Goal: Answer question/provide support: Share knowledge or assist other users

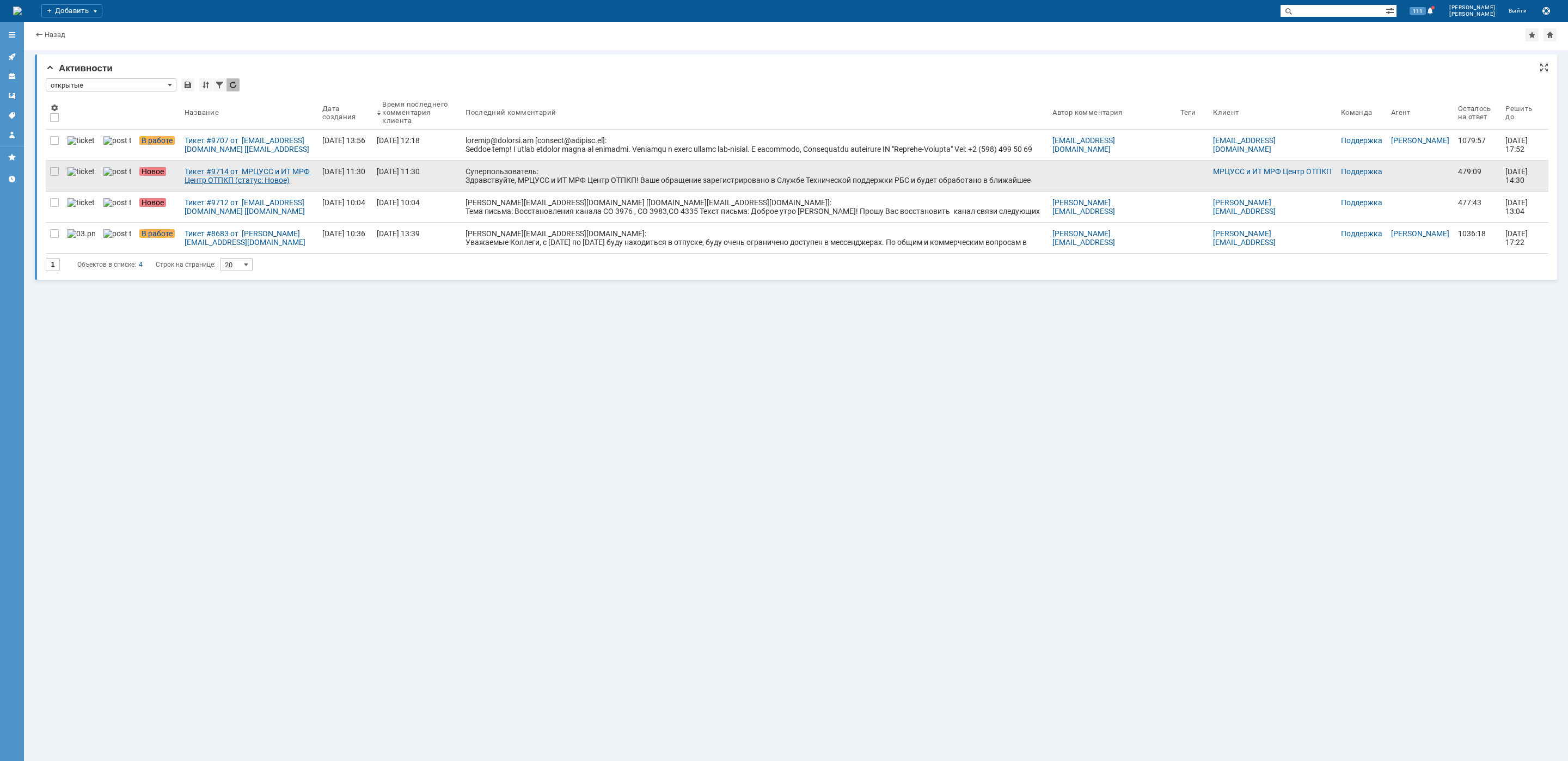
click at [265, 185] on div "Тикет #9714 от МРЦУСС и ИТ МРФ Центр ОТПКП (статус: Новое)" at bounding box center [249, 176] width 129 height 18
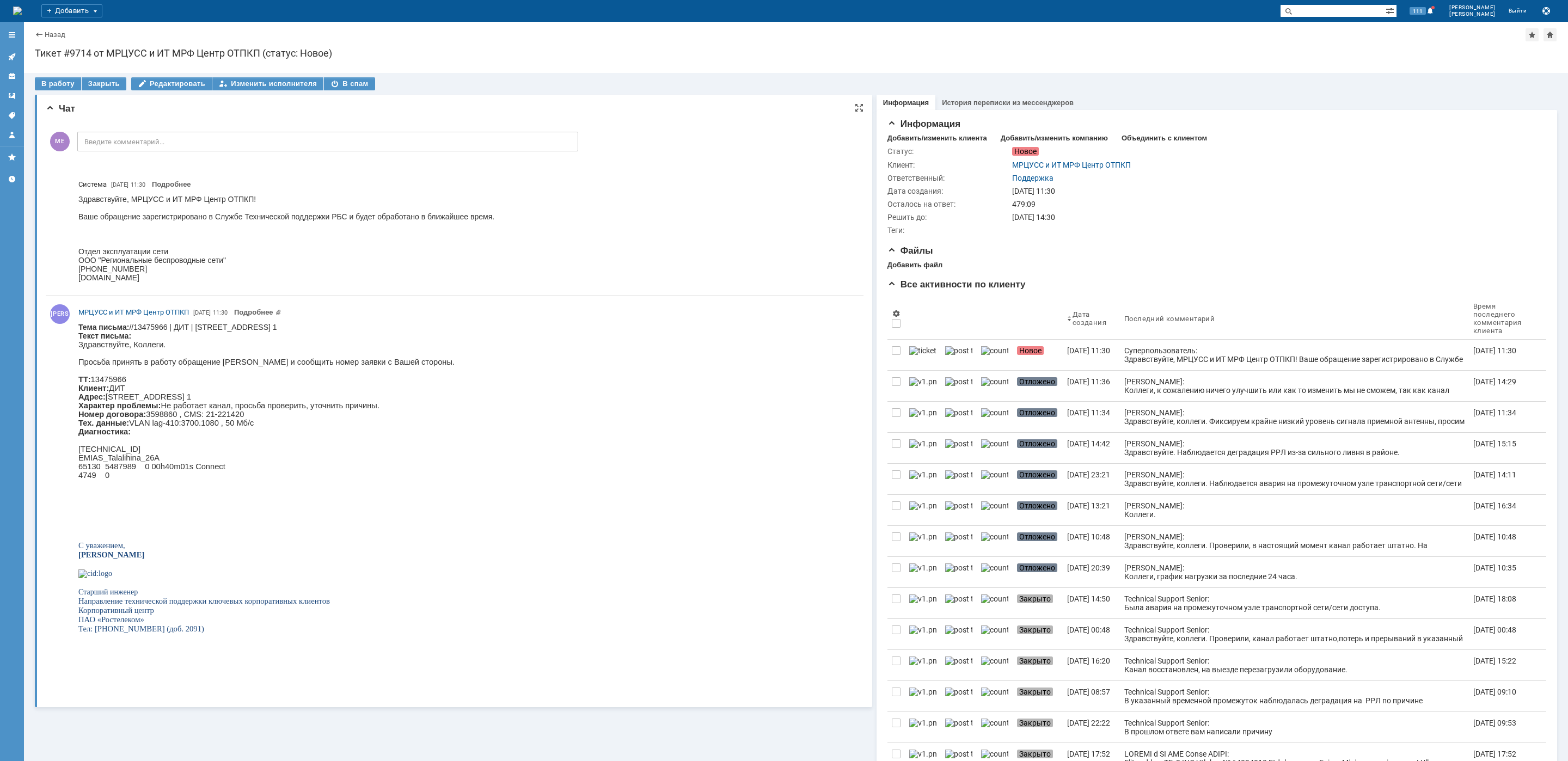
click at [391, 323] on body "Тема письма: //13475966 | ДИТ | [STREET_ADDRESS] 1 Текст письма: Здравствуйте, …" at bounding box center [266, 483] width 376 height 319
copy body "Талалихина"
click at [47, 82] on div "В работу" at bounding box center [58, 84] width 46 height 13
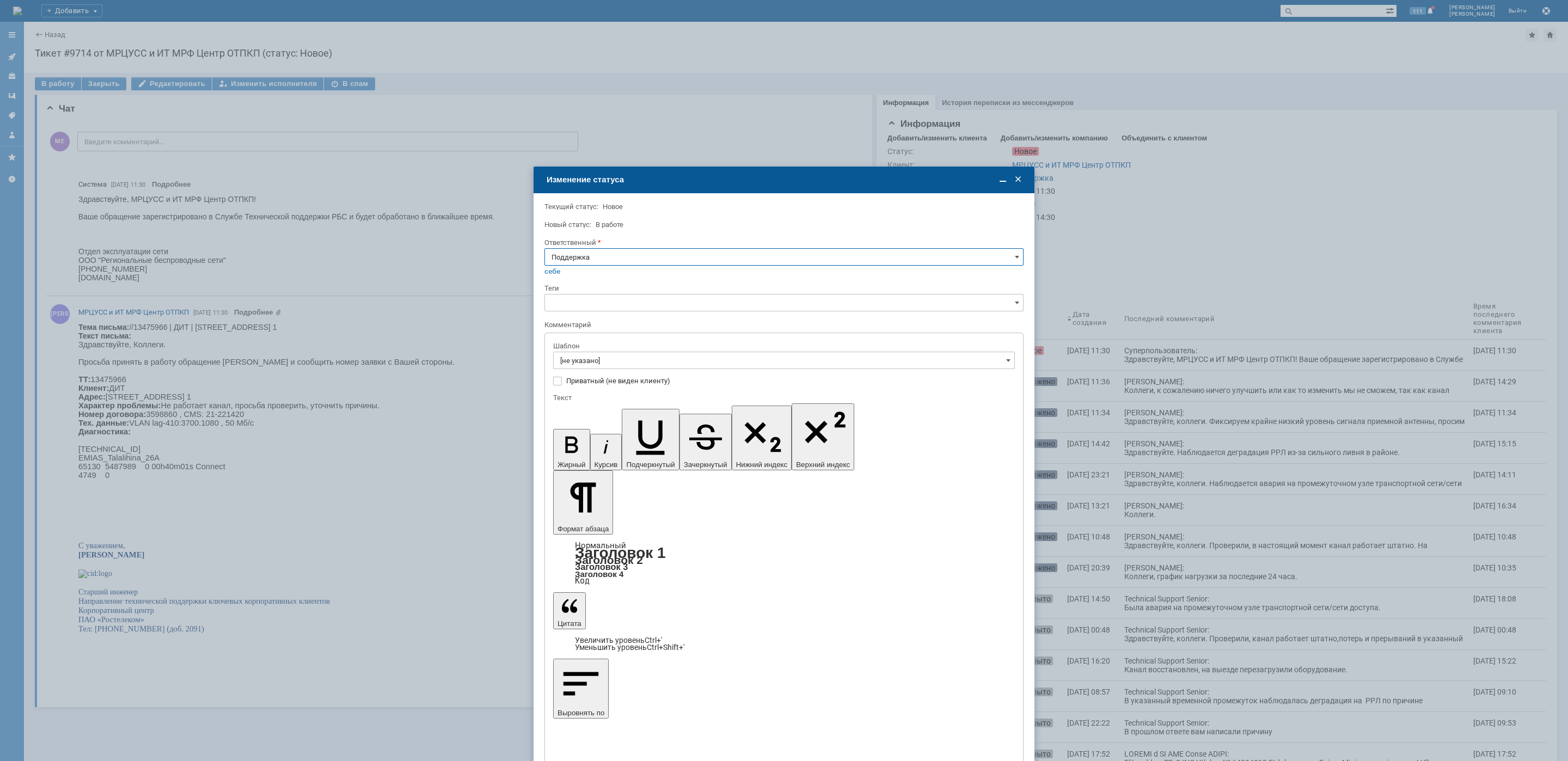
click at [671, 260] on input "Поддержка" at bounding box center [784, 257] width 479 height 18
click at [580, 363] on span "[PERSON_NAME]" at bounding box center [783, 366] width 465 height 9
type input "[PERSON_NAME]"
click at [582, 359] on input "[не указано]" at bounding box center [783, 361] width 462 height 18
type input "[PERSON_NAME]"
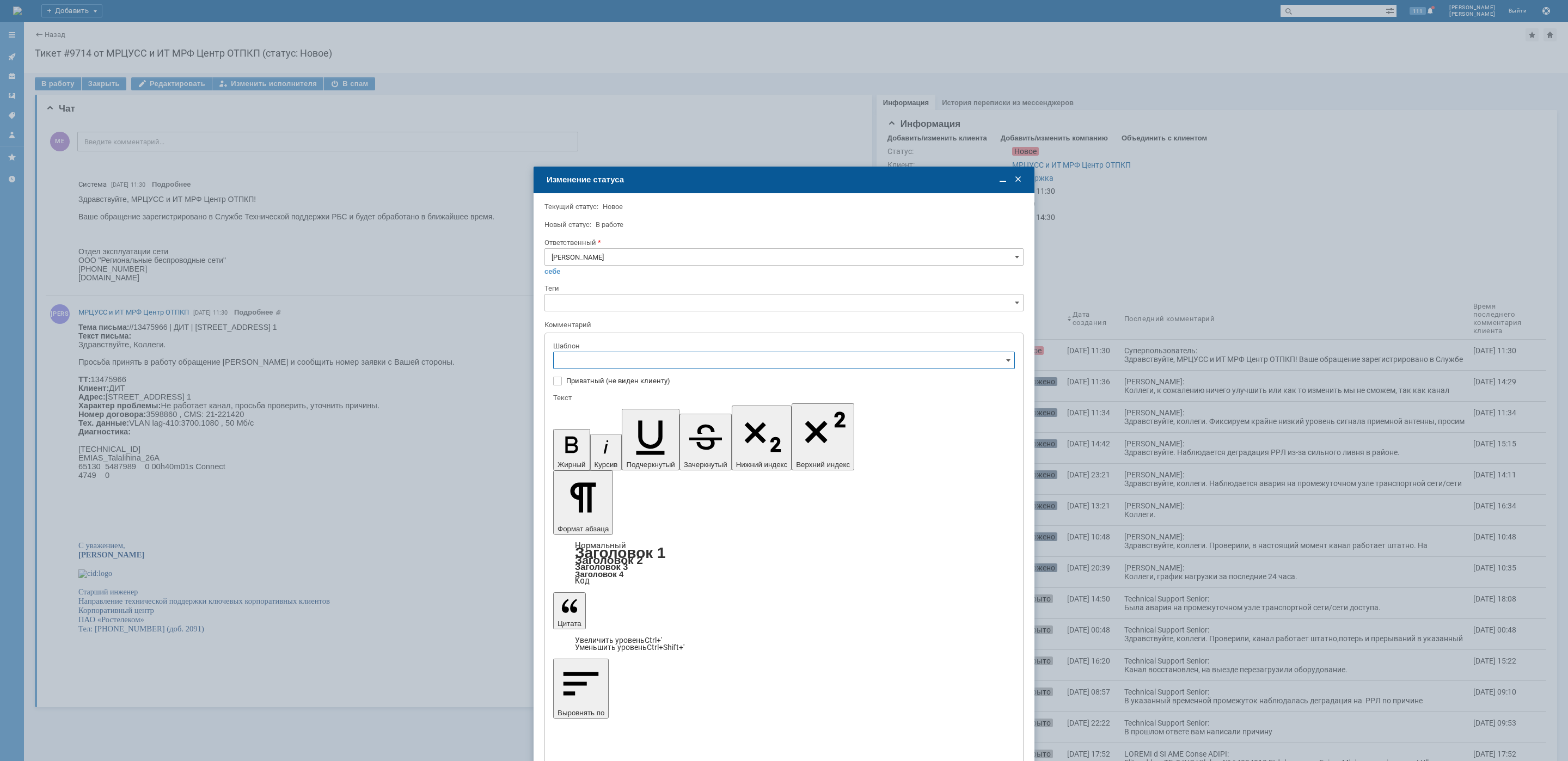
scroll to position [163, 0]
click at [703, 419] on span "[операторы] штатно период ЭП на БС" at bounding box center [783, 414] width 447 height 9
type input "[операторы] штатно период ЭП на БС"
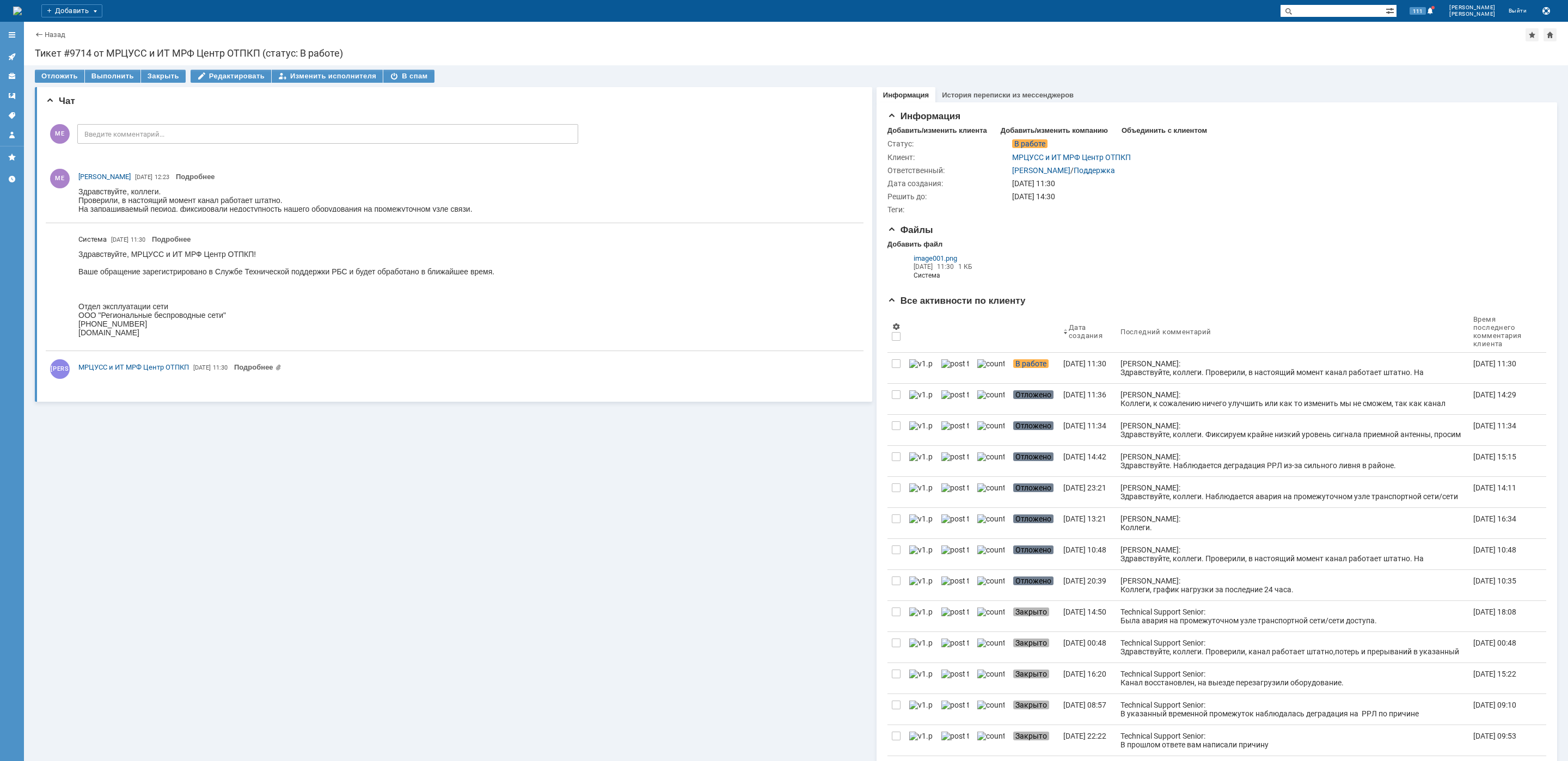
scroll to position [0, 0]
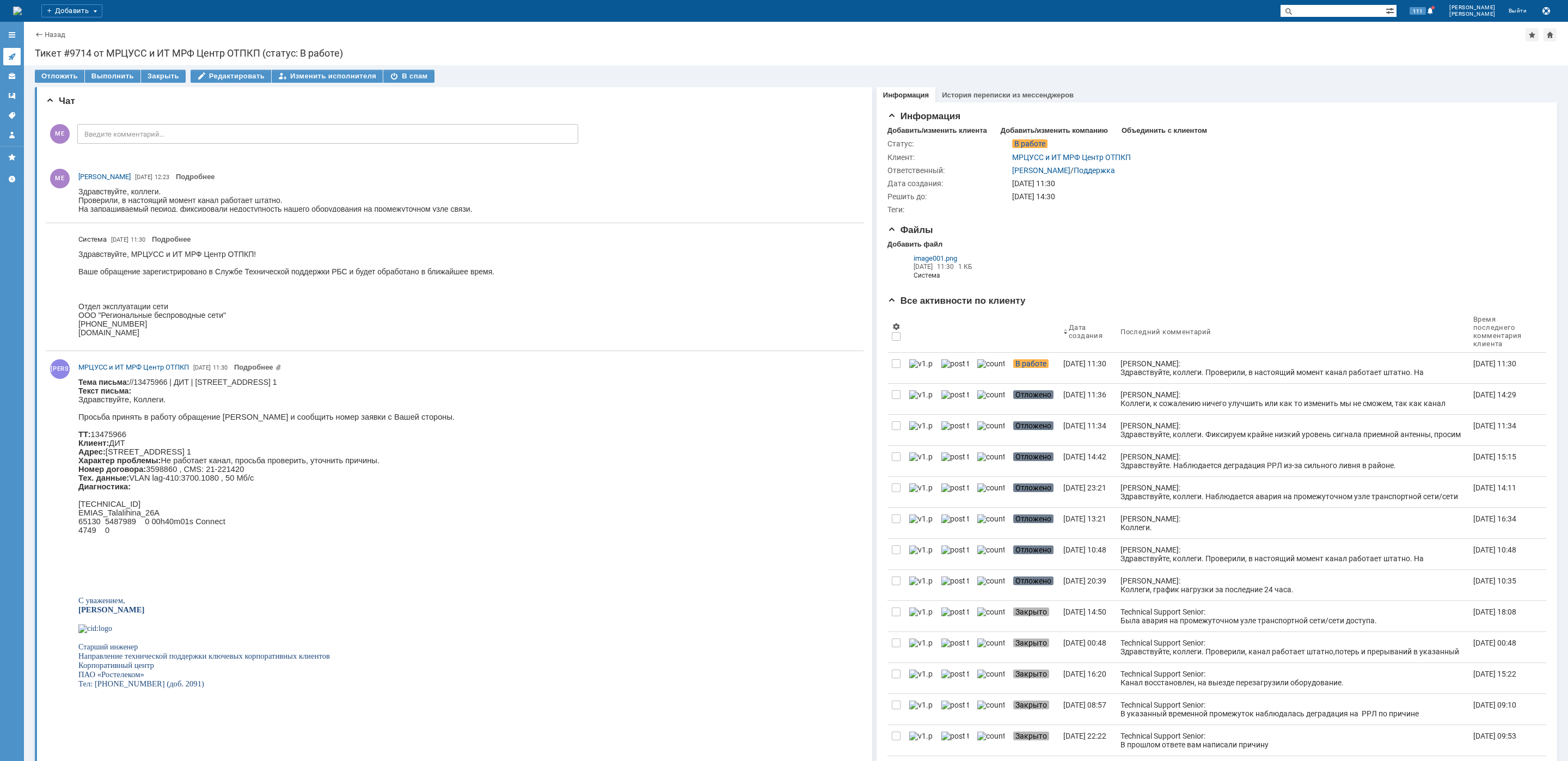
click at [15, 61] on div at bounding box center [12, 56] width 9 height 9
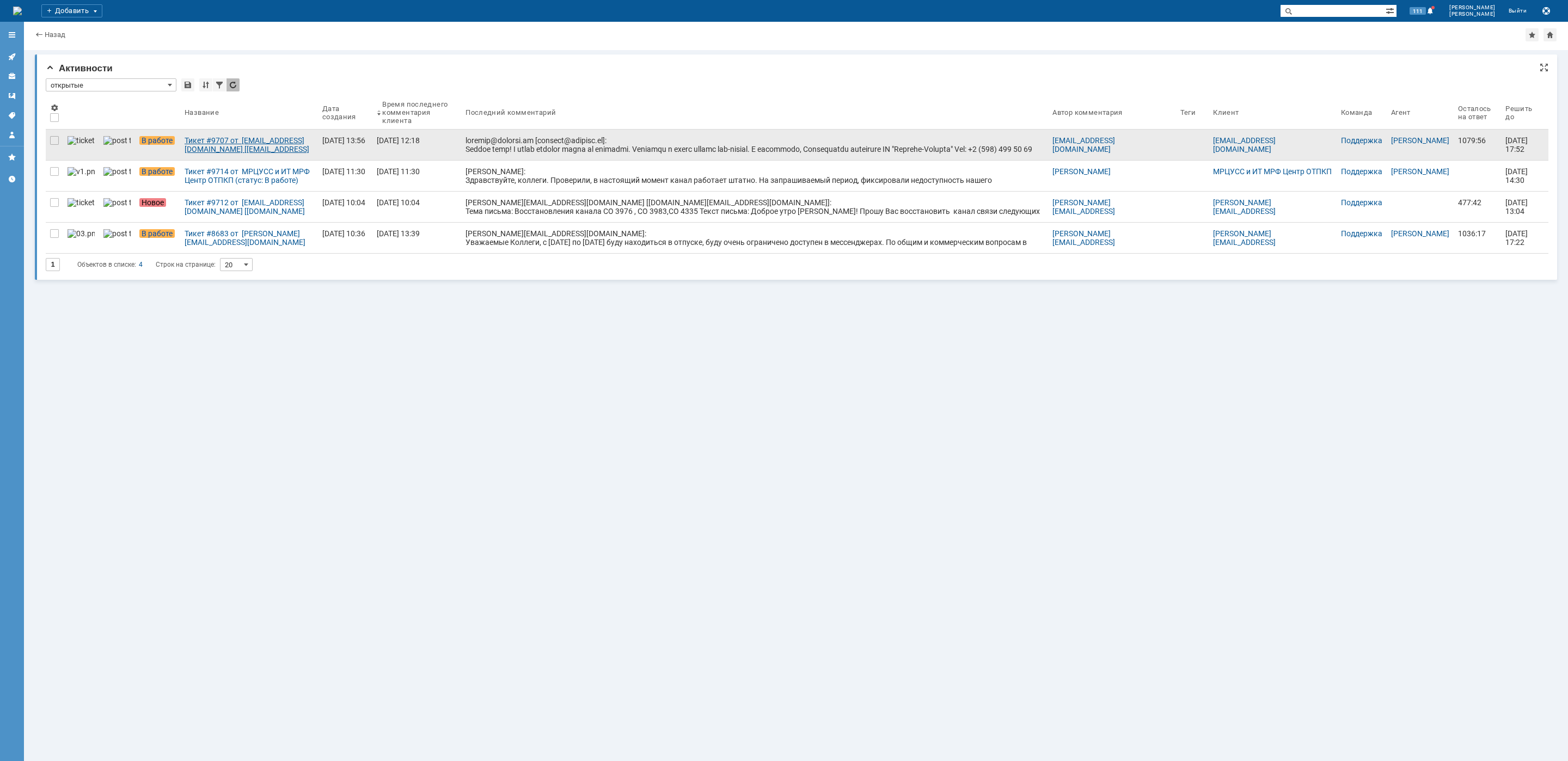
click at [250, 142] on div "Тикет #9707 от [EMAIL_ADDRESS][DOMAIN_NAME] [[EMAIL_ADDRESS][DOMAIN_NAME]] (ста…" at bounding box center [249, 145] width 129 height 18
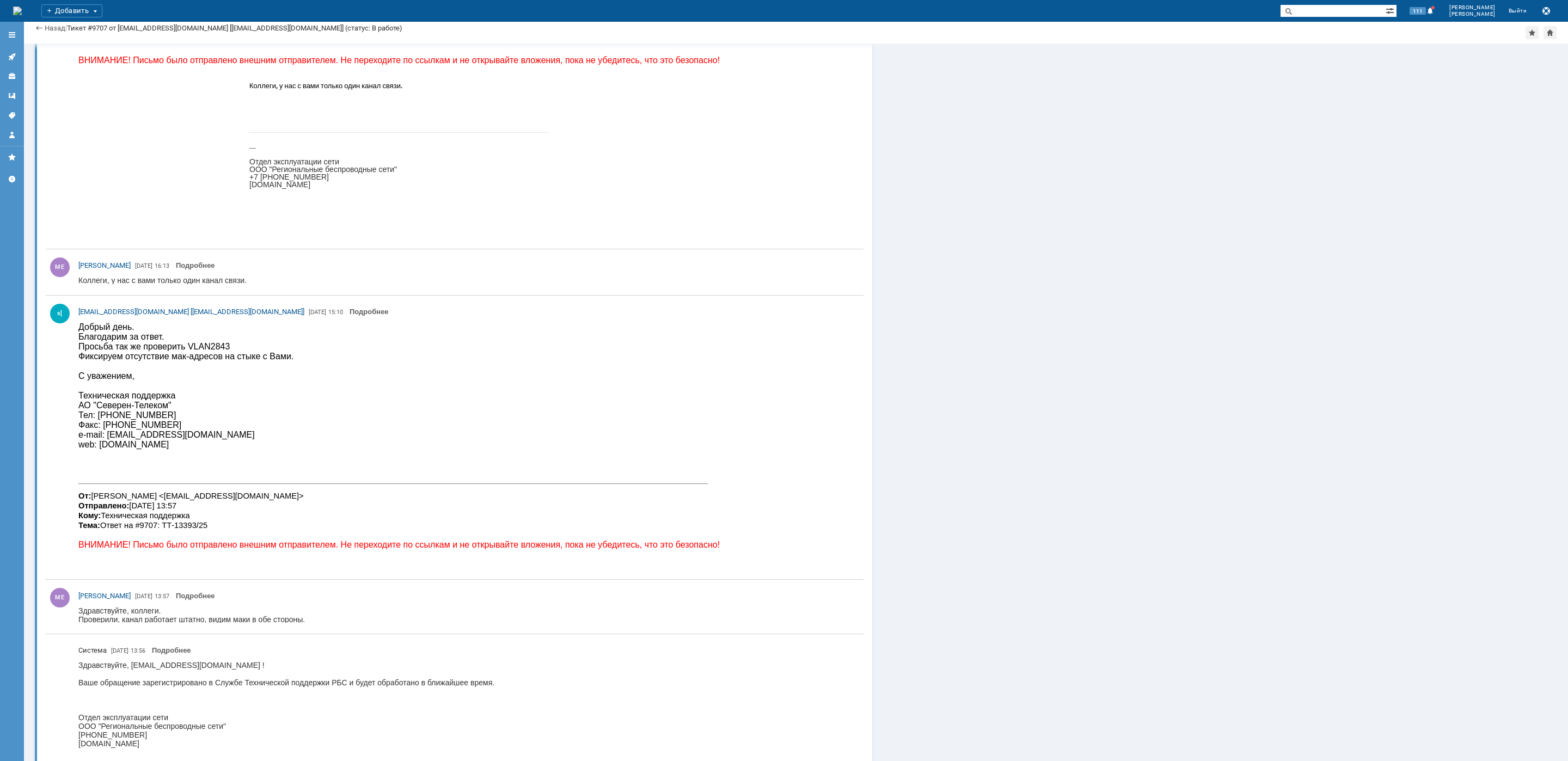
scroll to position [1032, 0]
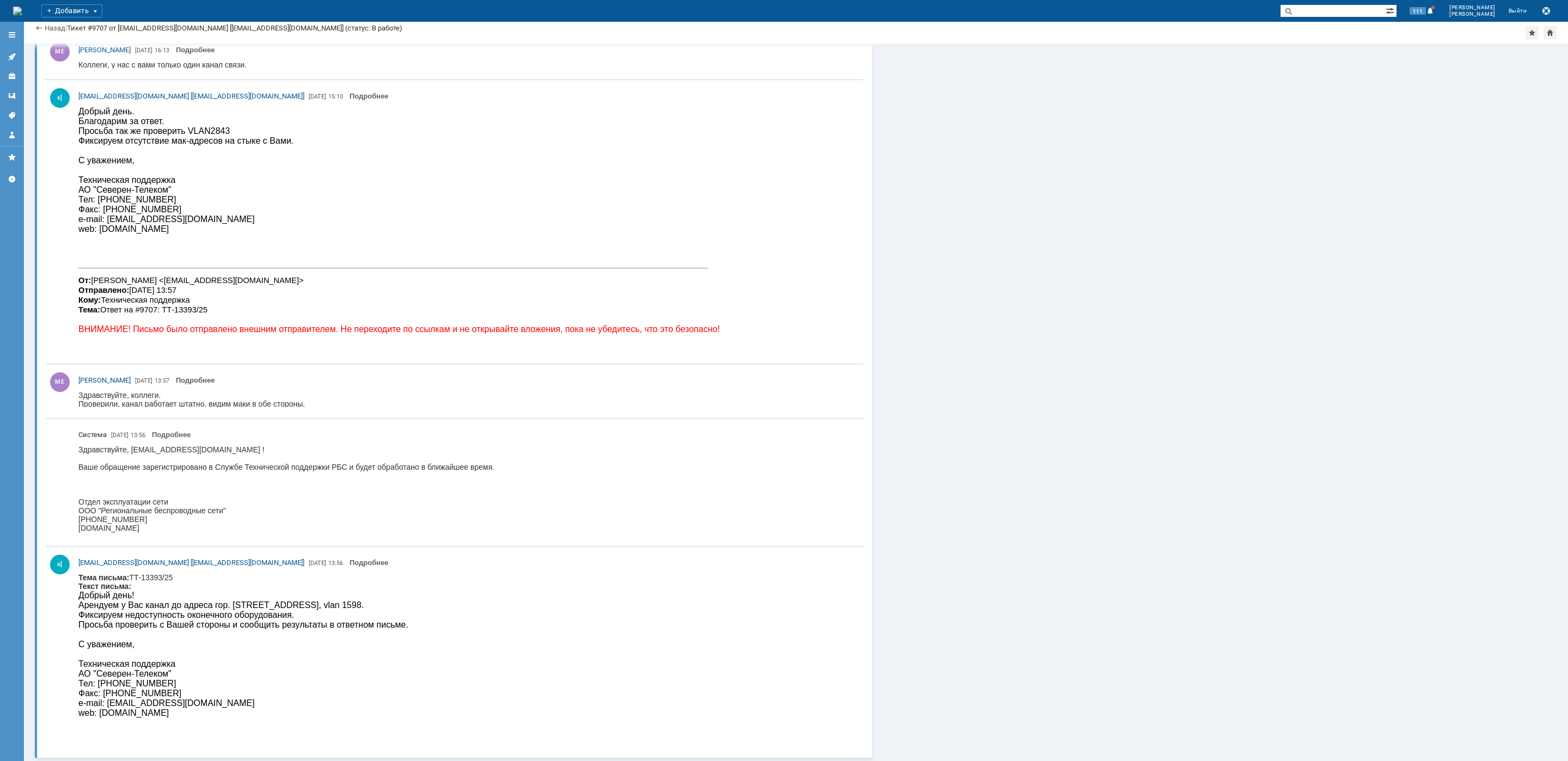
click at [278, 605] on div "Добрый день! Арендуем у Вас канал до адреса гор. [STREET_ADDRESS], vlan 1598. Ф…" at bounding box center [243, 610] width 330 height 39
copy div "Батюнинский"
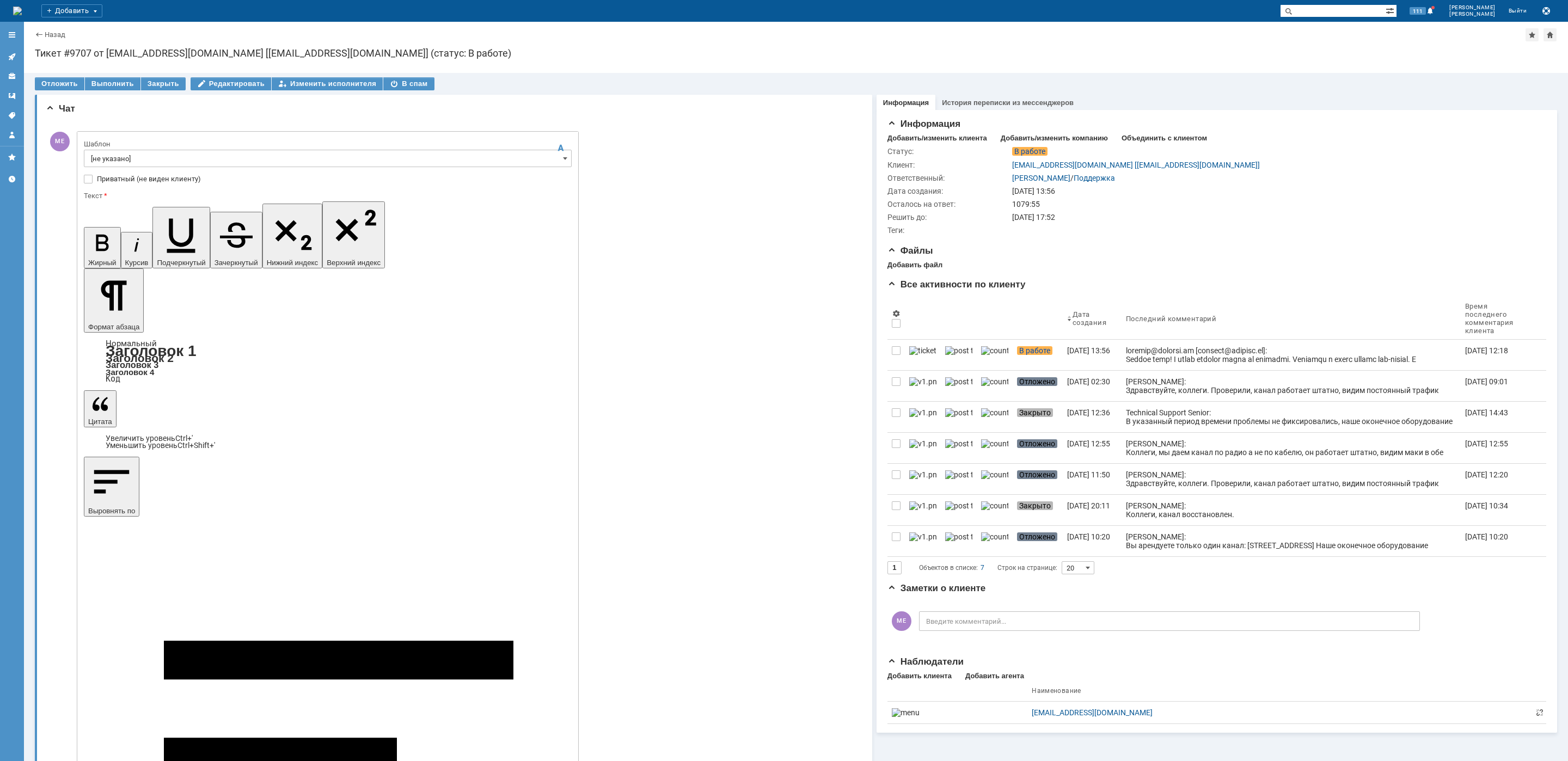
scroll to position [0, 0]
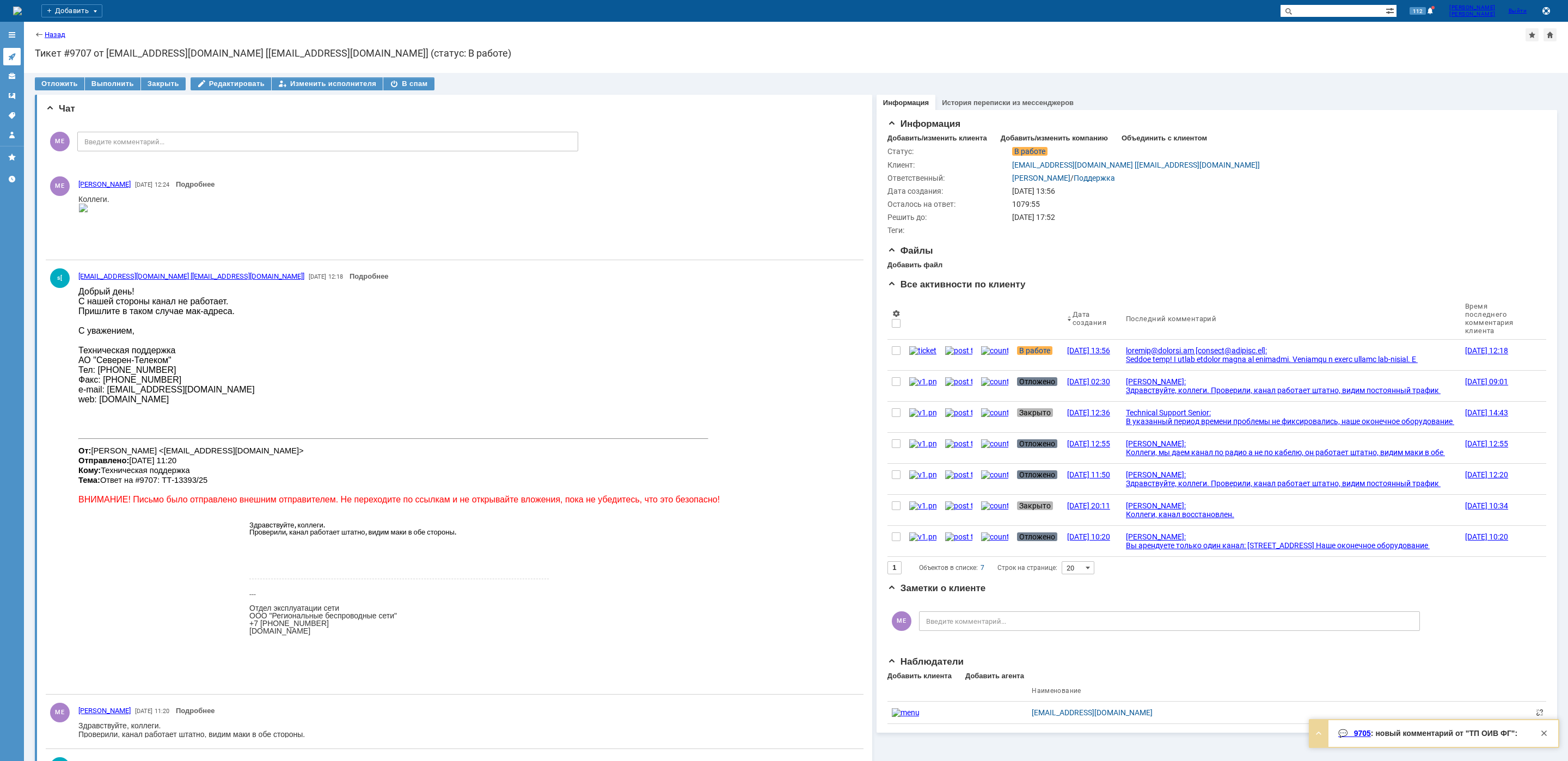
click at [14, 52] on icon at bounding box center [12, 56] width 9 height 9
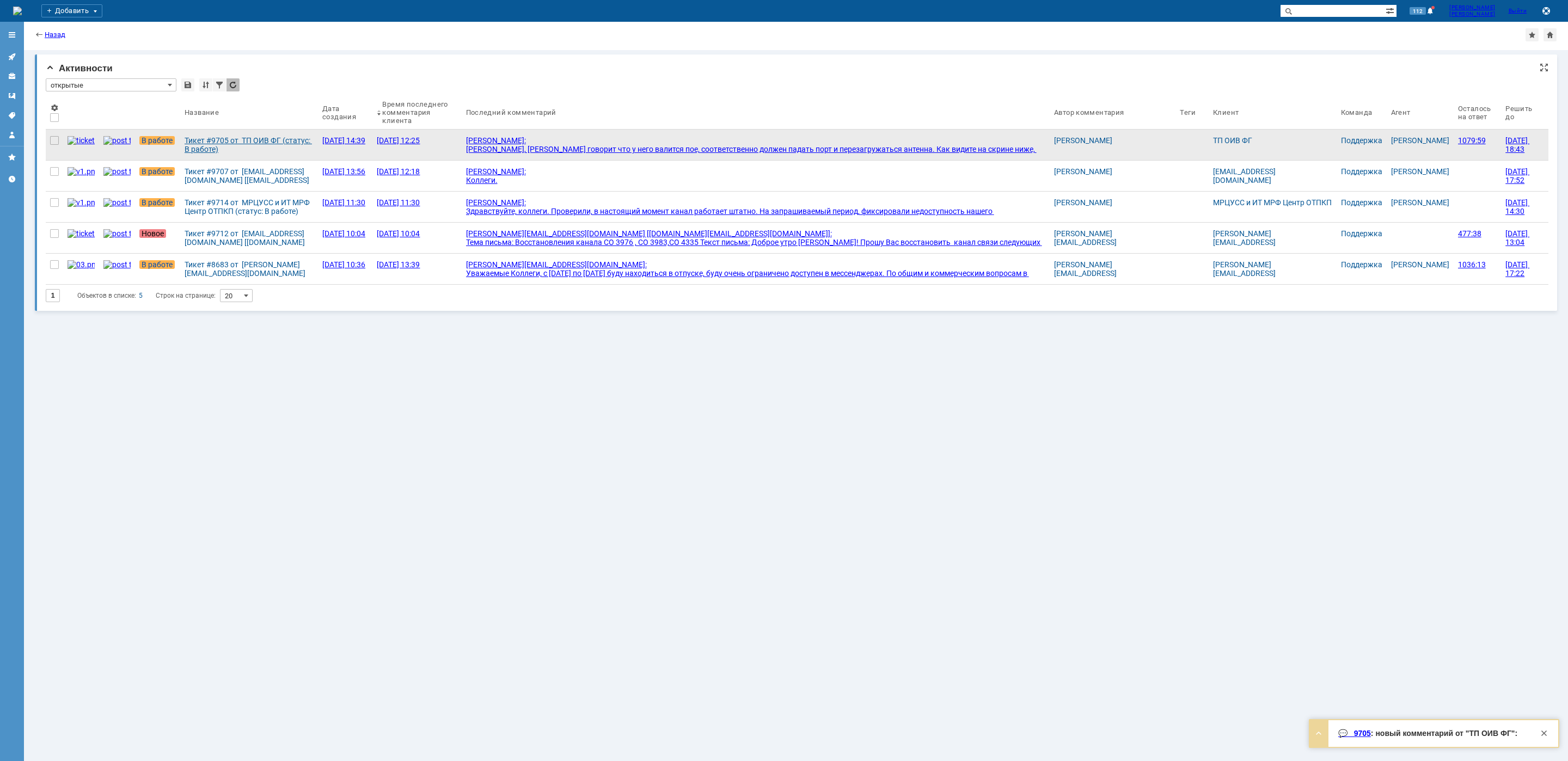
click at [254, 142] on div "Тикет #9705 от ТП ОИВ ФГ (статус: В работе)" at bounding box center [249, 145] width 129 height 18
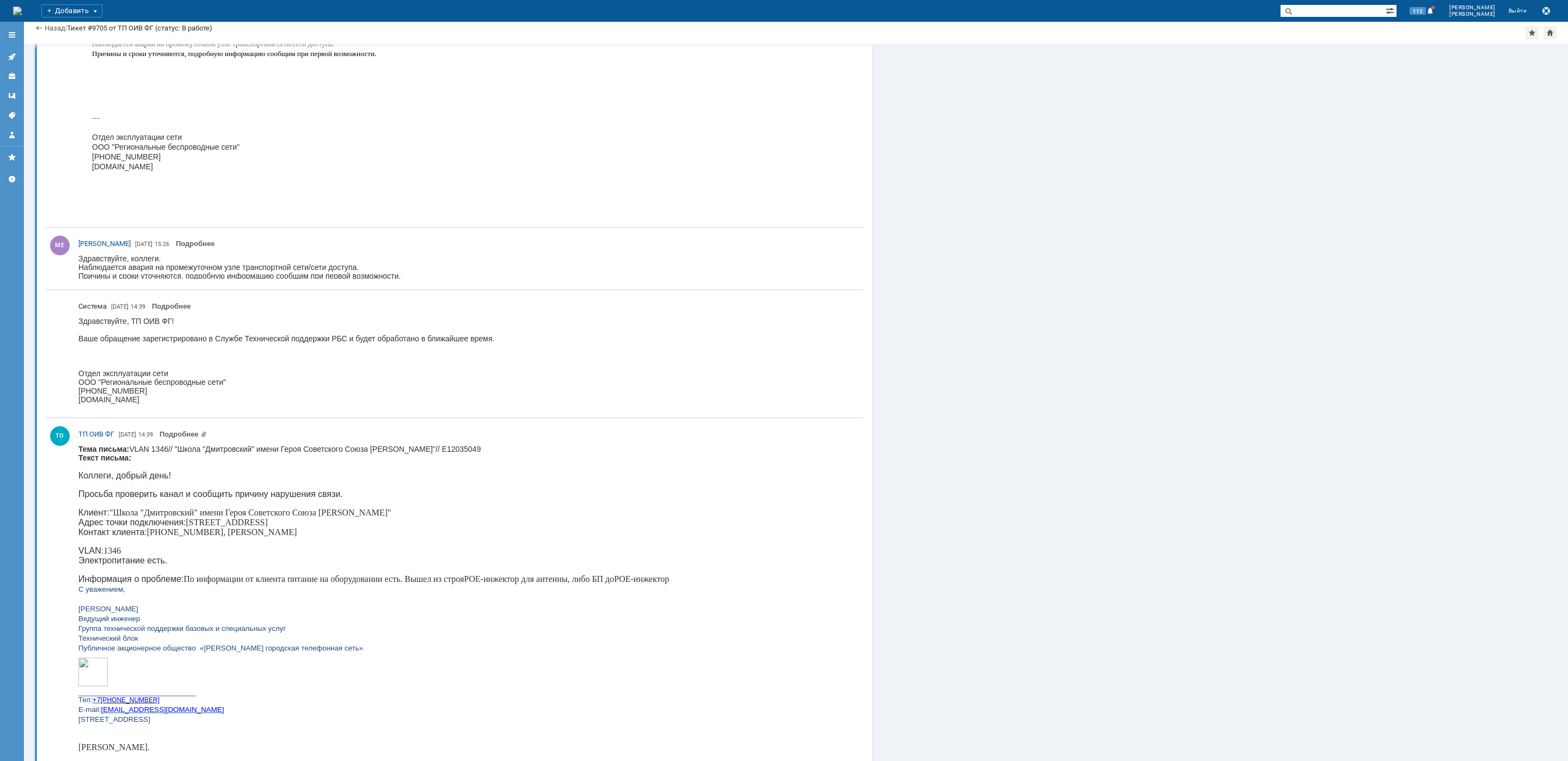
scroll to position [6658, 0]
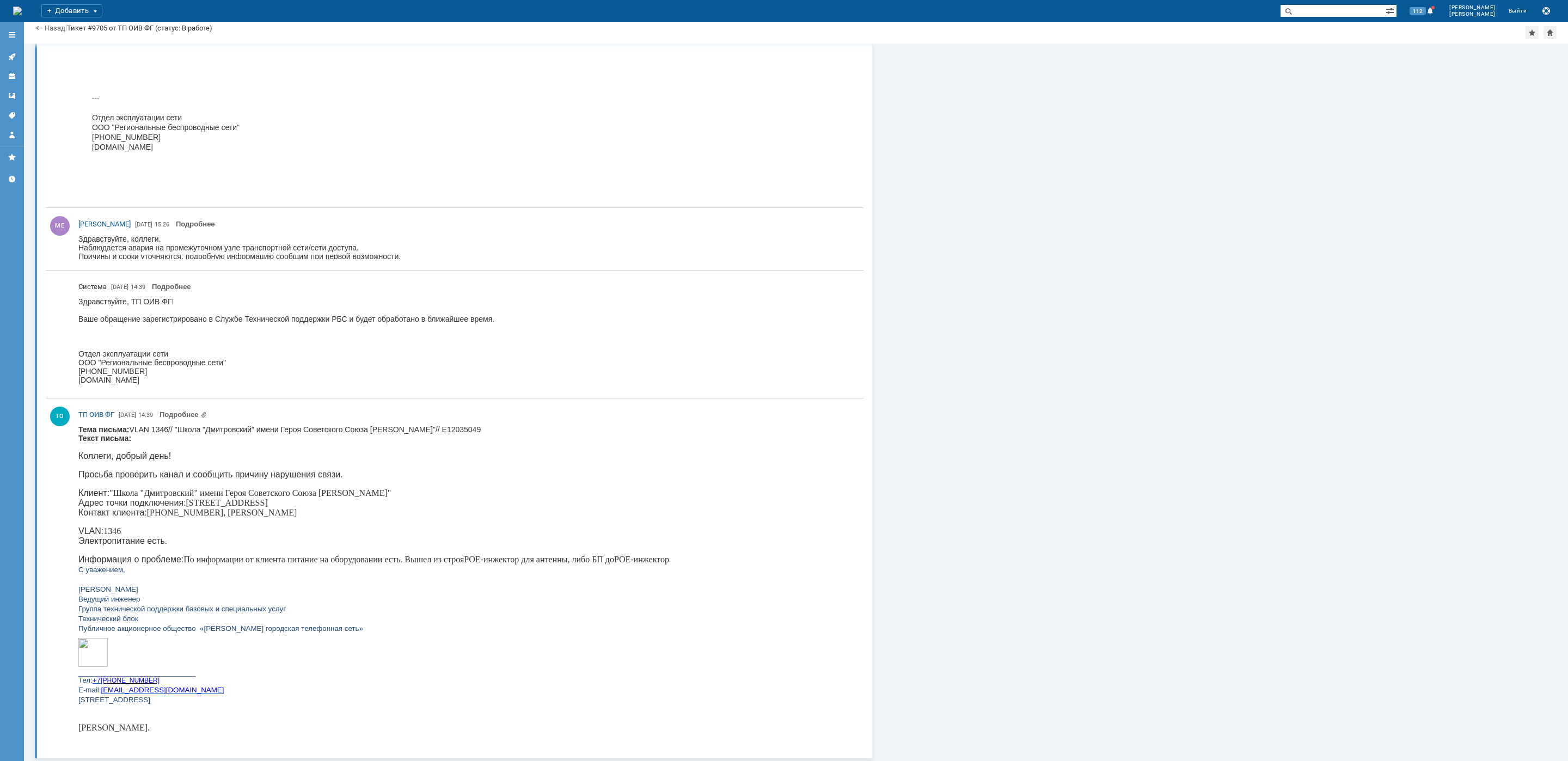
click at [198, 501] on p "Клиент: "Школа "Дмитровский" имени Героя Советского Союза [PERSON_NAME]" Адрес …" at bounding box center [374, 503] width 590 height 30
copy p "[PERSON_NAME]"
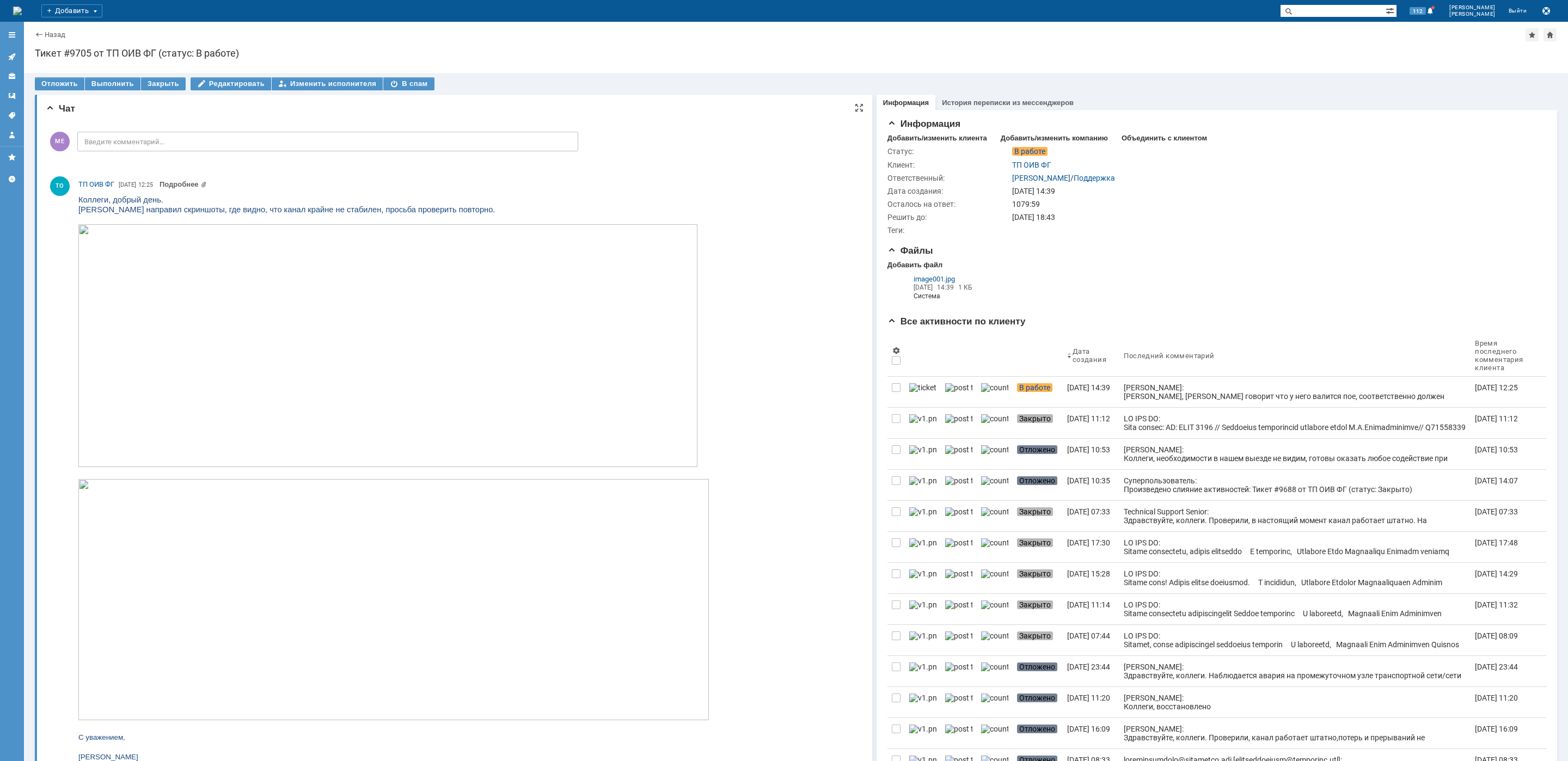
scroll to position [163, 0]
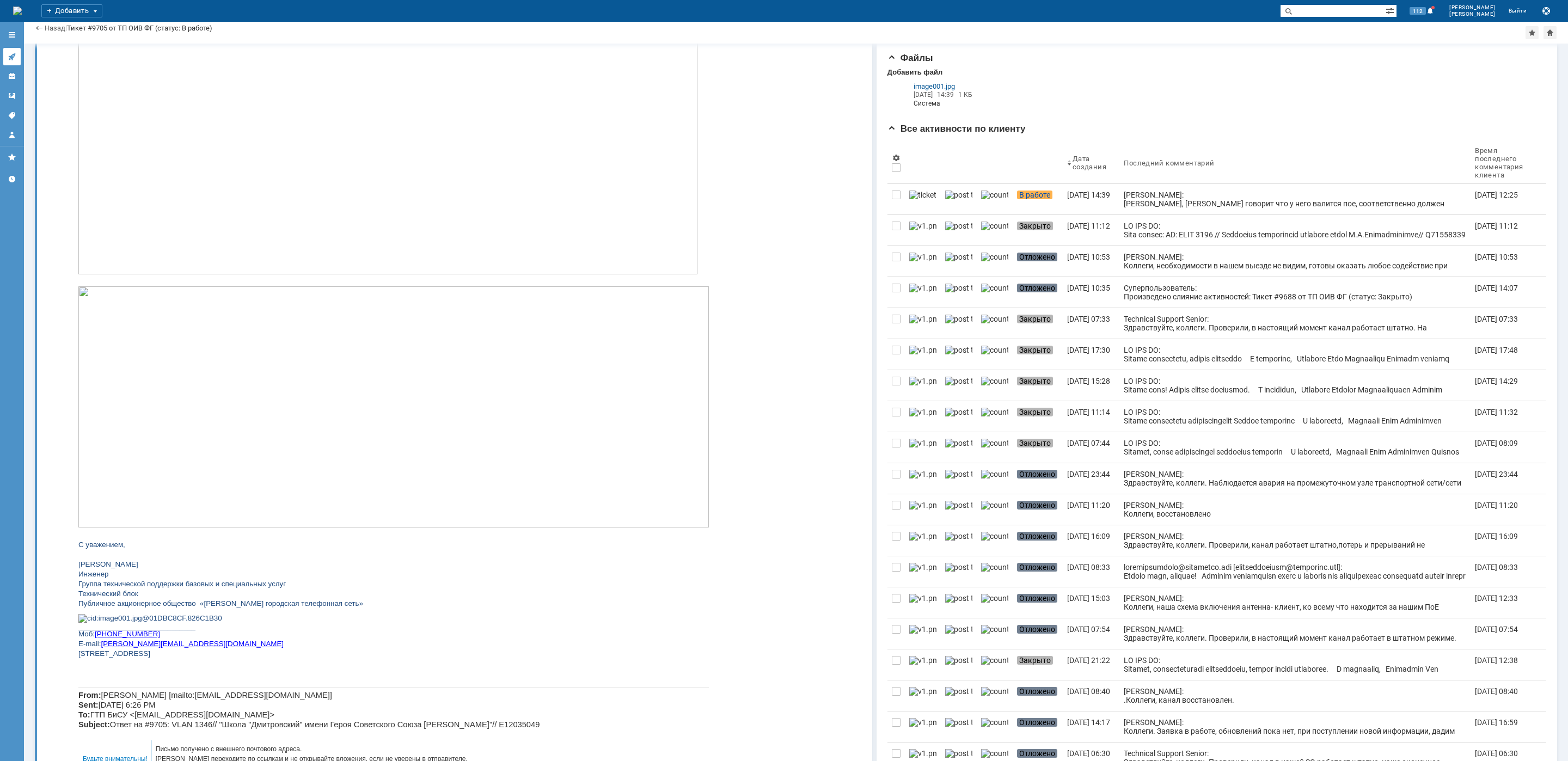
click at [14, 50] on link at bounding box center [12, 57] width 18 height 18
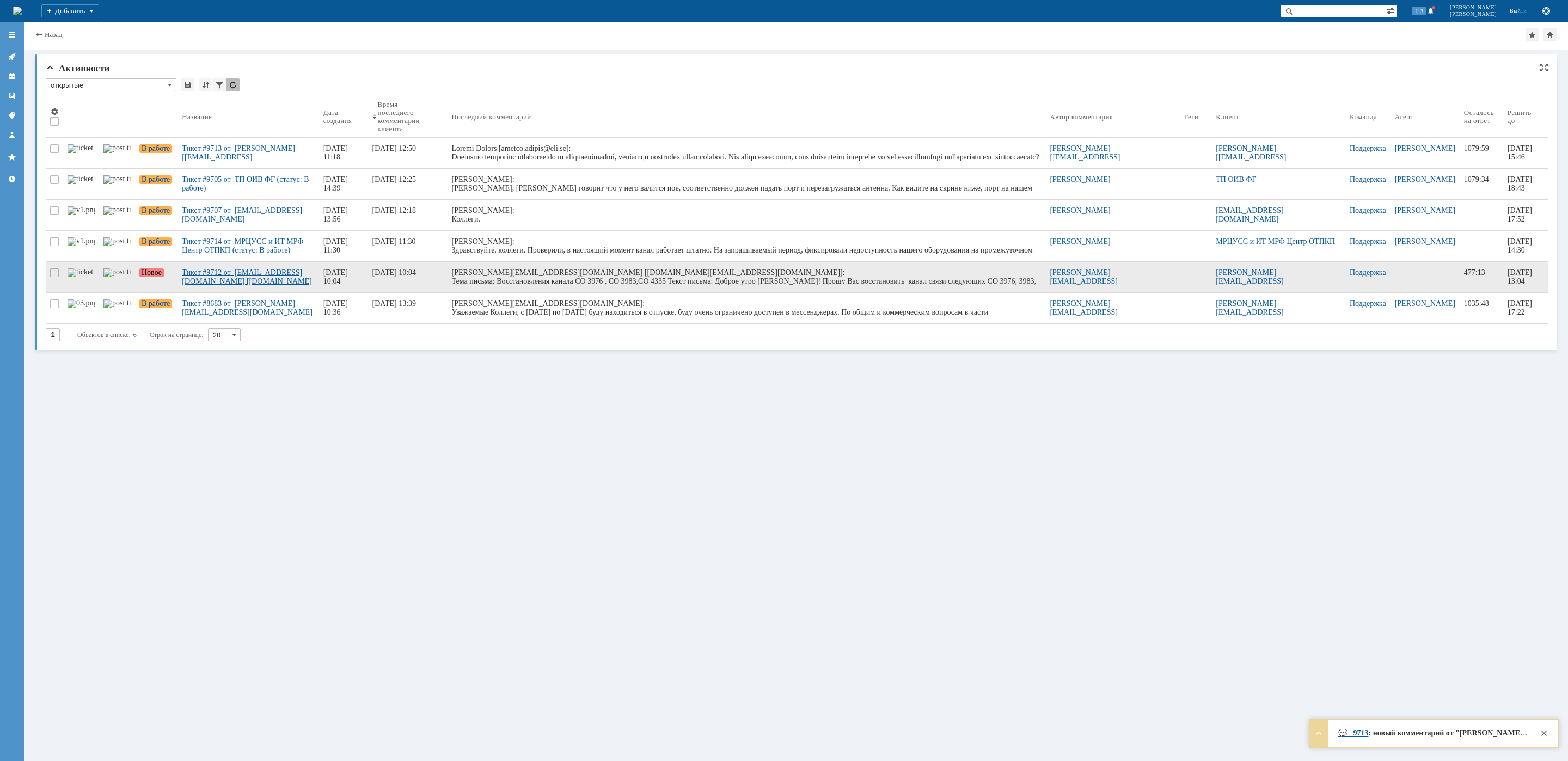
click at [212, 268] on div "Тикет #9712 от [EMAIL_ADDRESS][DOMAIN_NAME] [[DOMAIN_NAME][EMAIL_ADDRESS][DOMAI…" at bounding box center [247, 277] width 132 height 18
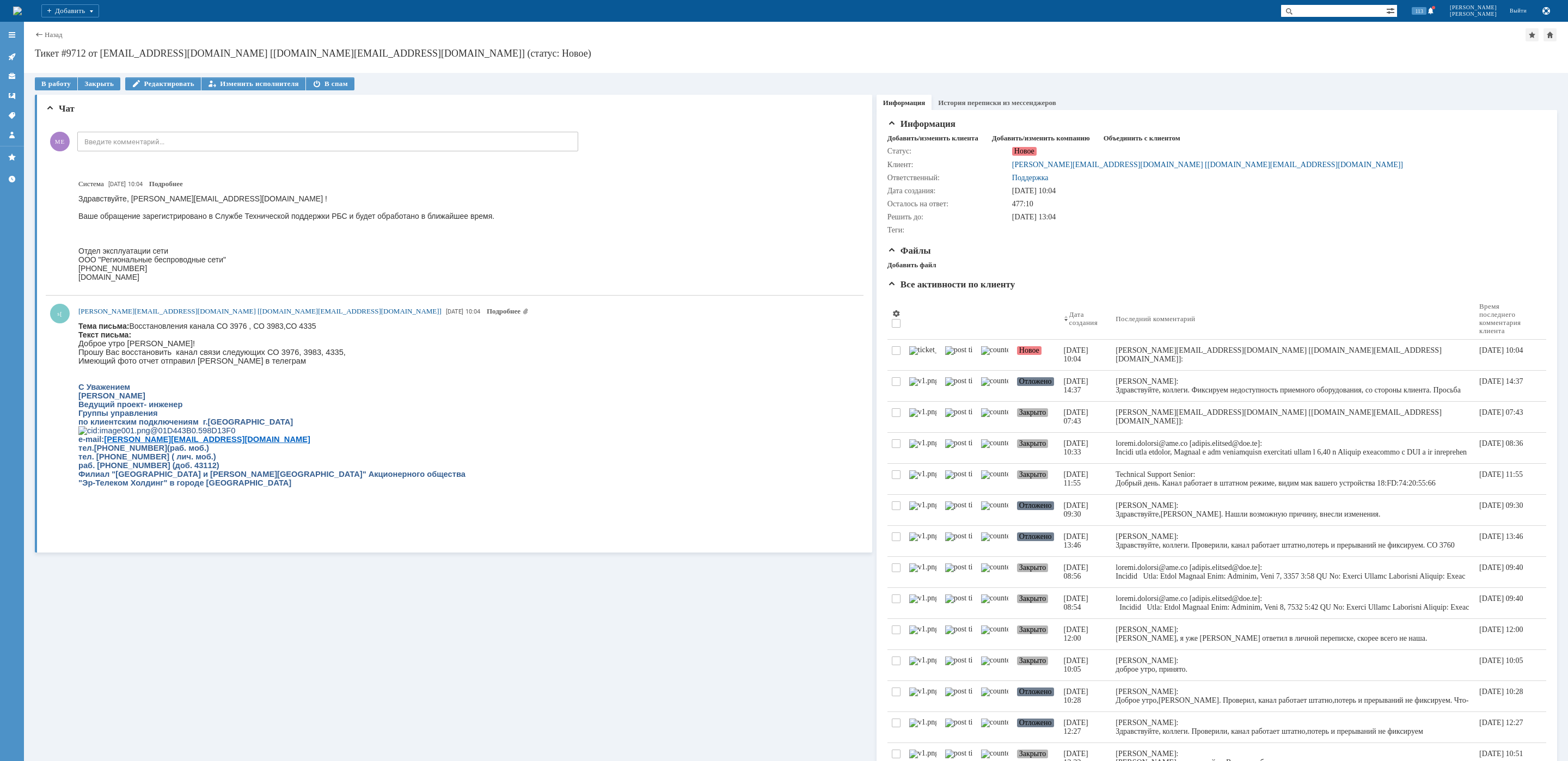
click at [239, 322] on iframe at bounding box center [465, 427] width 774 height 211
click at [239, 323] on iframe at bounding box center [465, 429] width 774 height 211
click at [246, 336] on body "Тема письма: Восстановления канала СО 3976 , СО 3983,СО 4335 Текст письма: Добр…" at bounding box center [272, 415] width 387 height 183
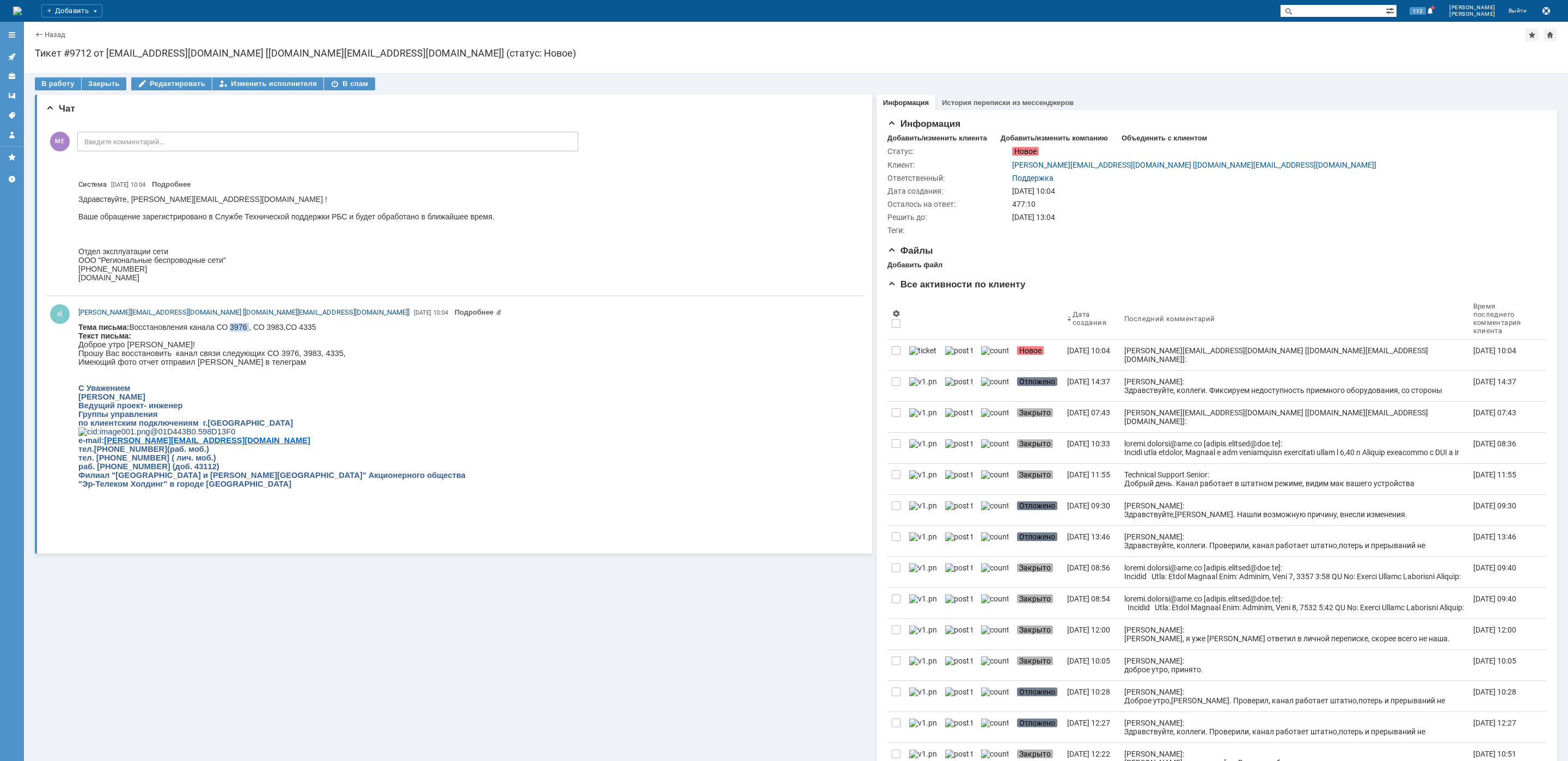
drag, startPoint x: 247, startPoint y: 328, endPoint x: 230, endPoint y: 328, distance: 17.0
click at [230, 328] on body "Тема письма: Восстановления канала СО 3976 , СО 3983,СО 4335 Текст письма: Добр…" at bounding box center [272, 415] width 387 height 183
copy body "3976"
click at [19, 53] on link at bounding box center [12, 57] width 18 height 18
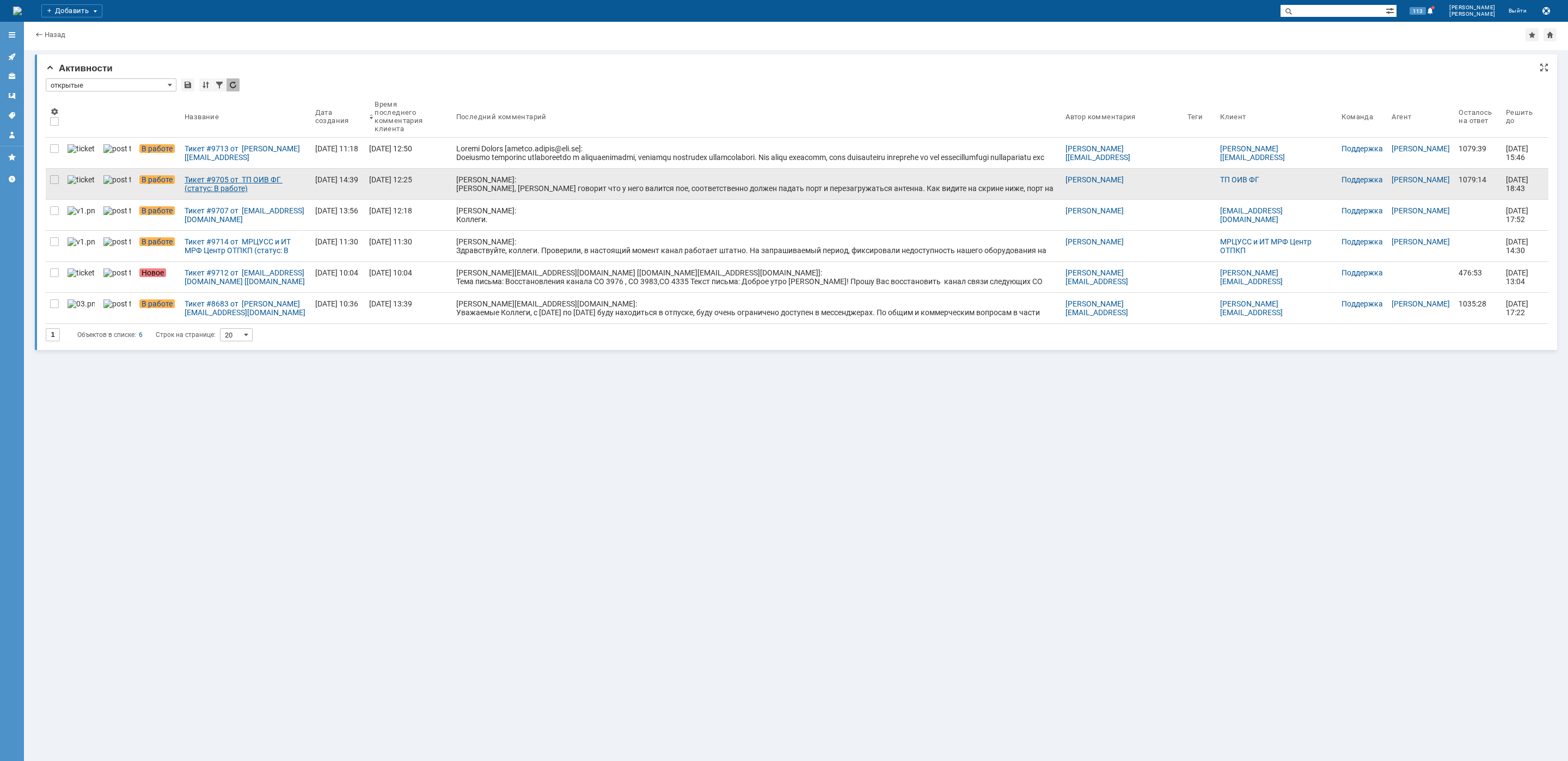
click at [190, 172] on link "Тикет #9705 от ТП ОИВ ФГ (статус: В работе)" at bounding box center [245, 184] width 130 height 30
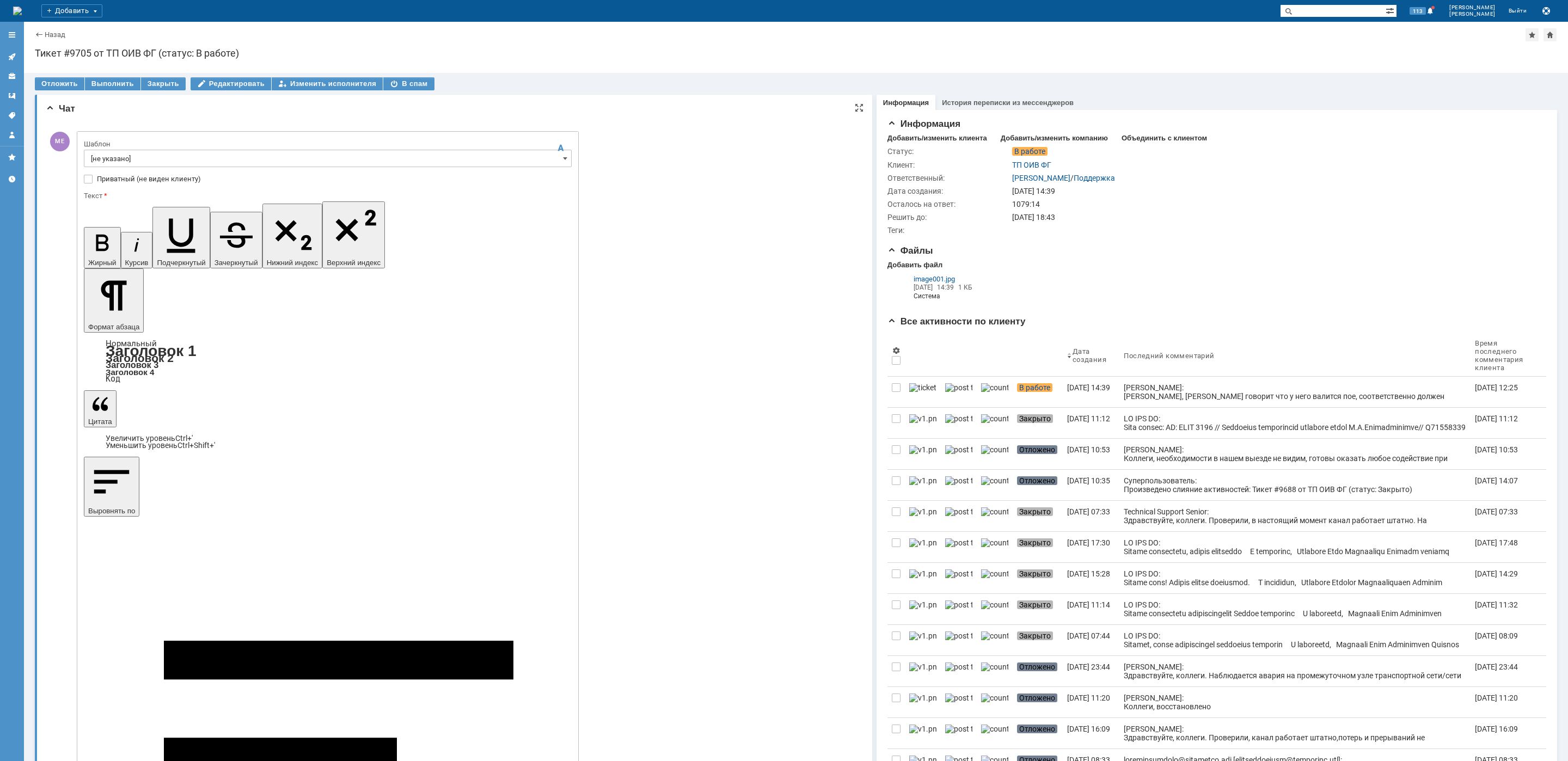
click at [136, 151] on input "[не указано]" at bounding box center [328, 158] width 488 height 18
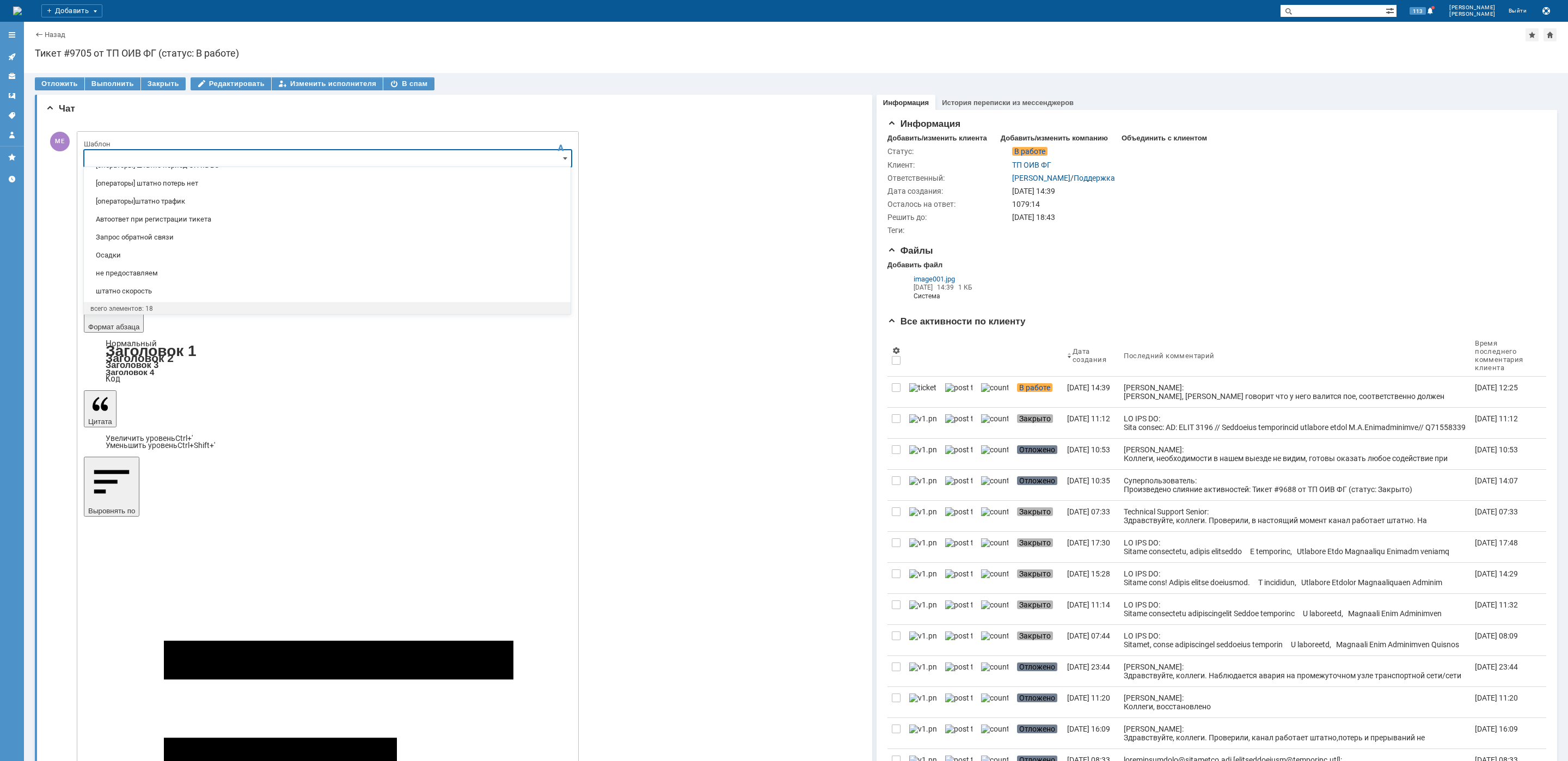
scroll to position [216, 0]
click at [214, 183] on span "[операторы] штатно потерь нет" at bounding box center [327, 182] width 474 height 9
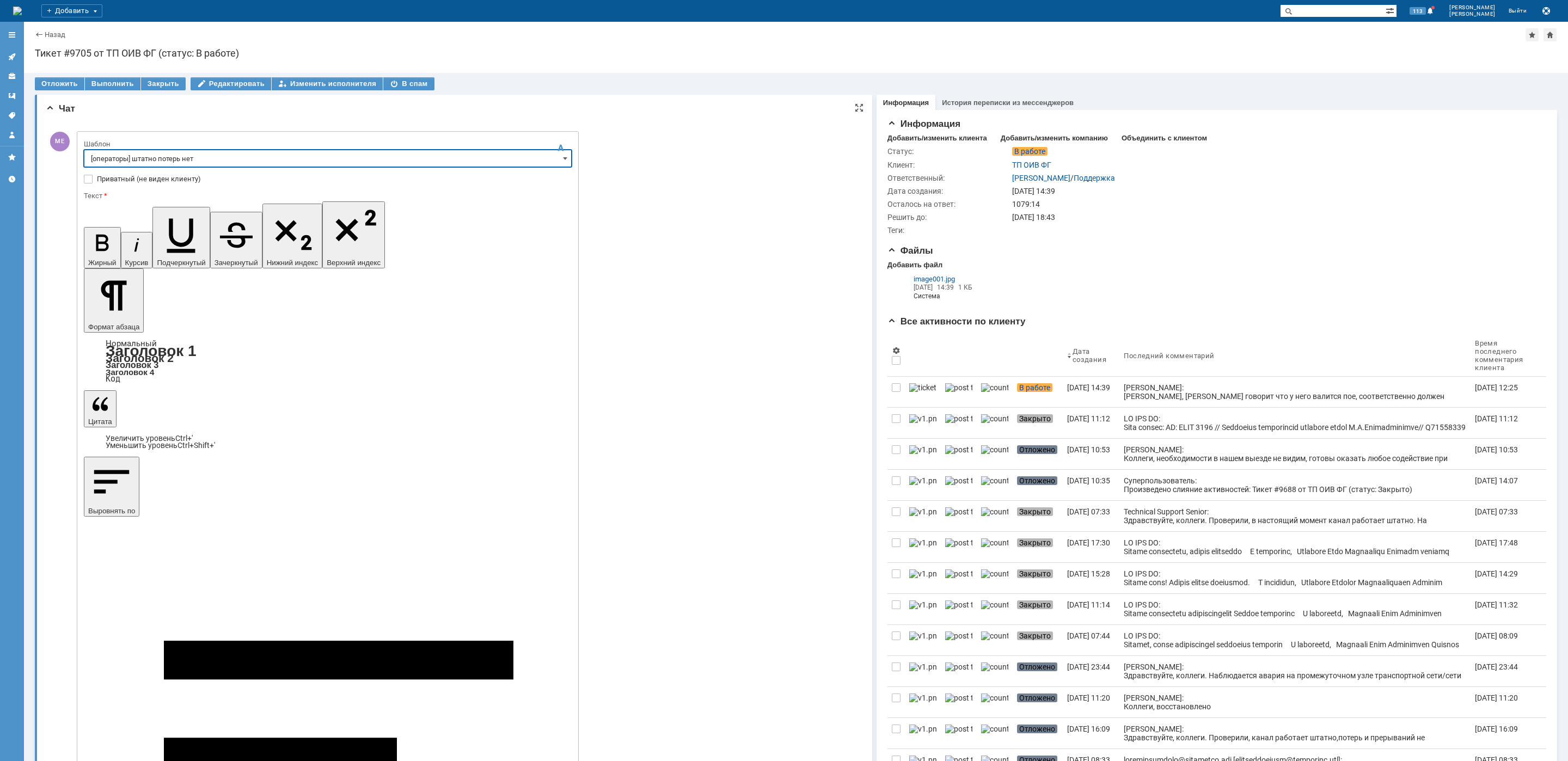
type input "[операторы] штатно потерь нет"
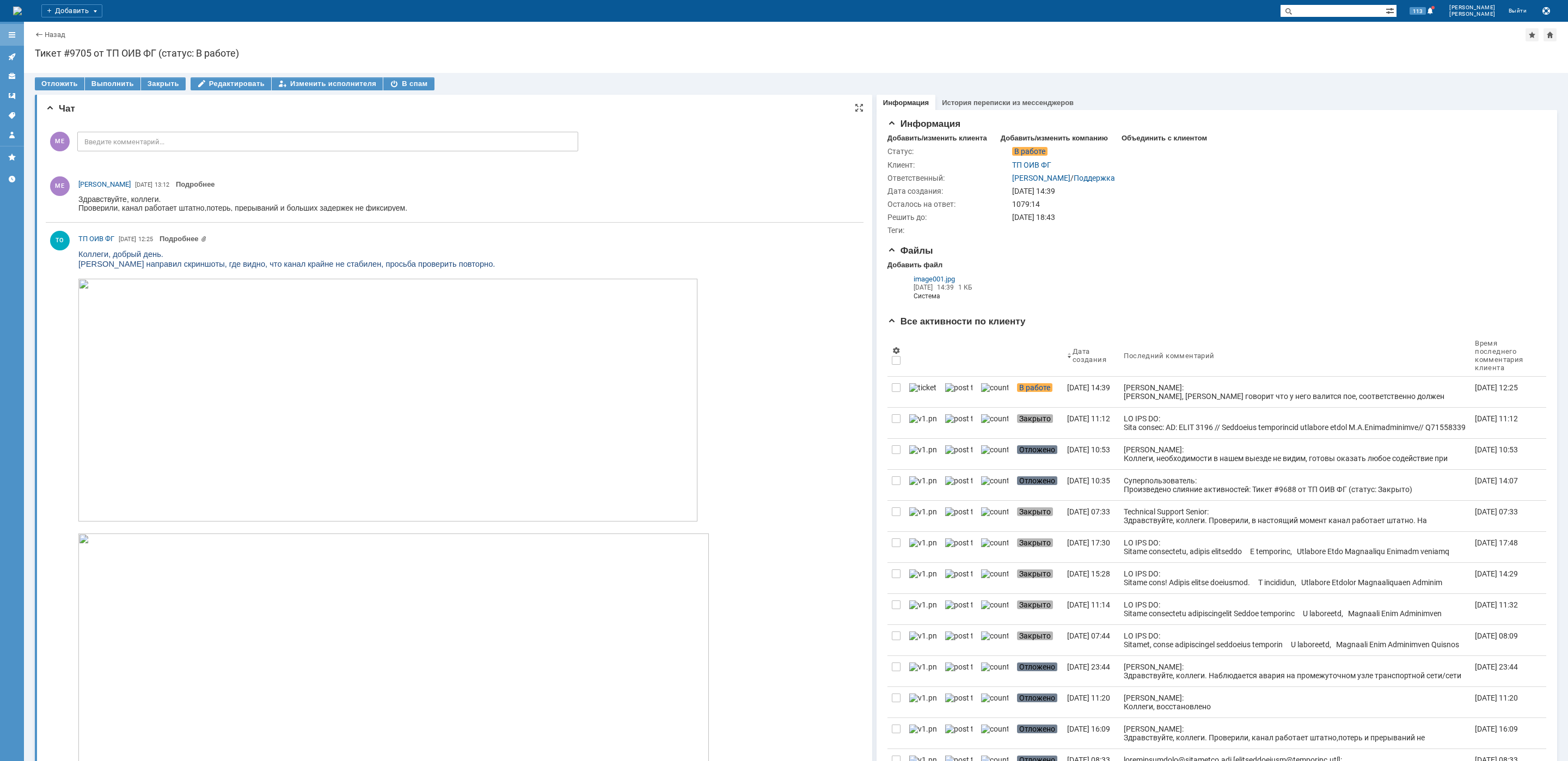
scroll to position [0, 0]
click at [12, 54] on icon at bounding box center [12, 56] width 9 height 9
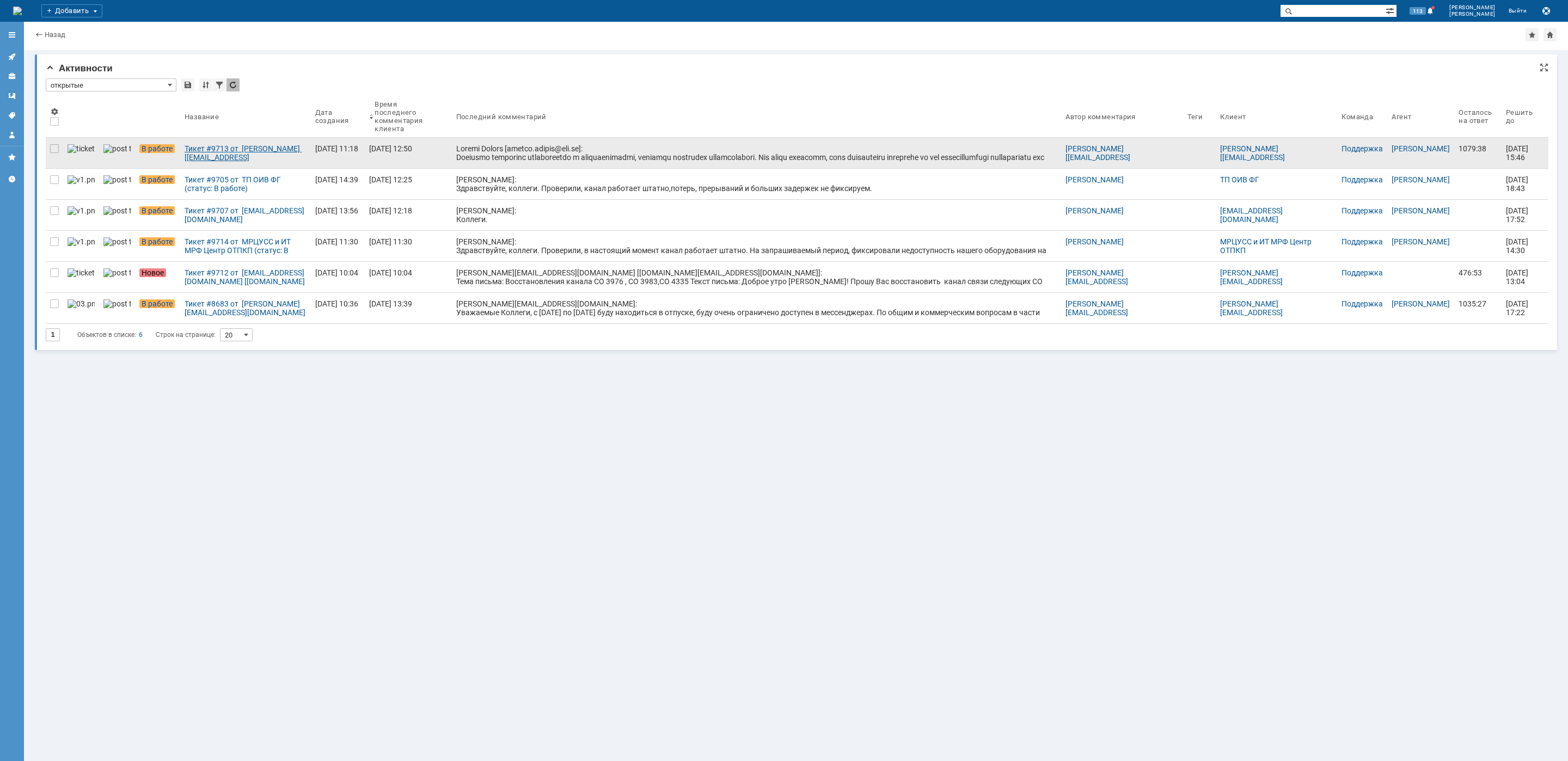
click at [236, 157] on div "Тикет #9713 от [PERSON_NAME] [[EMAIL_ADDRESS][DOMAIN_NAME]] (статус: В работе)" at bounding box center [246, 153] width 122 height 18
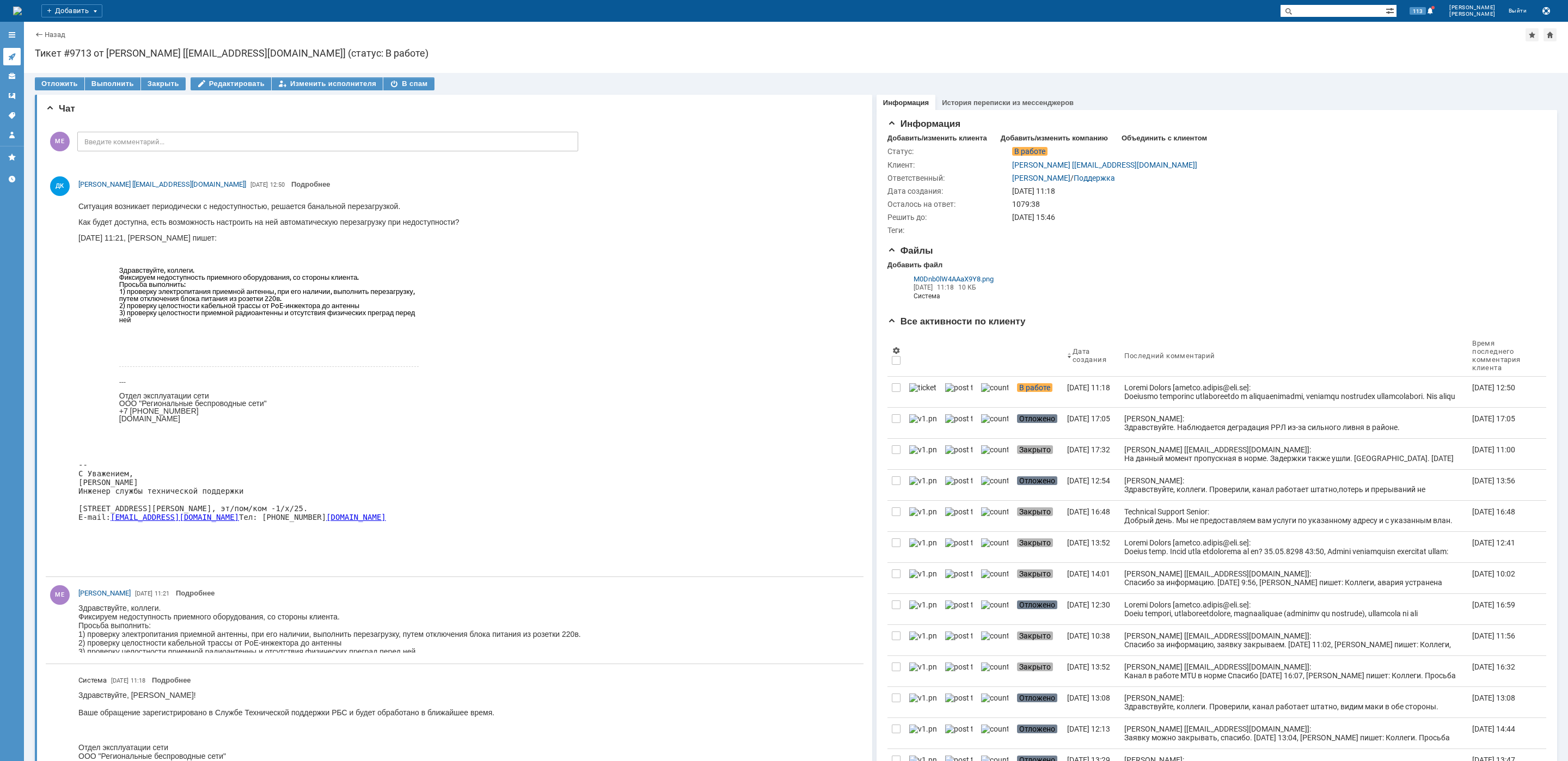
click at [17, 55] on link at bounding box center [12, 57] width 18 height 18
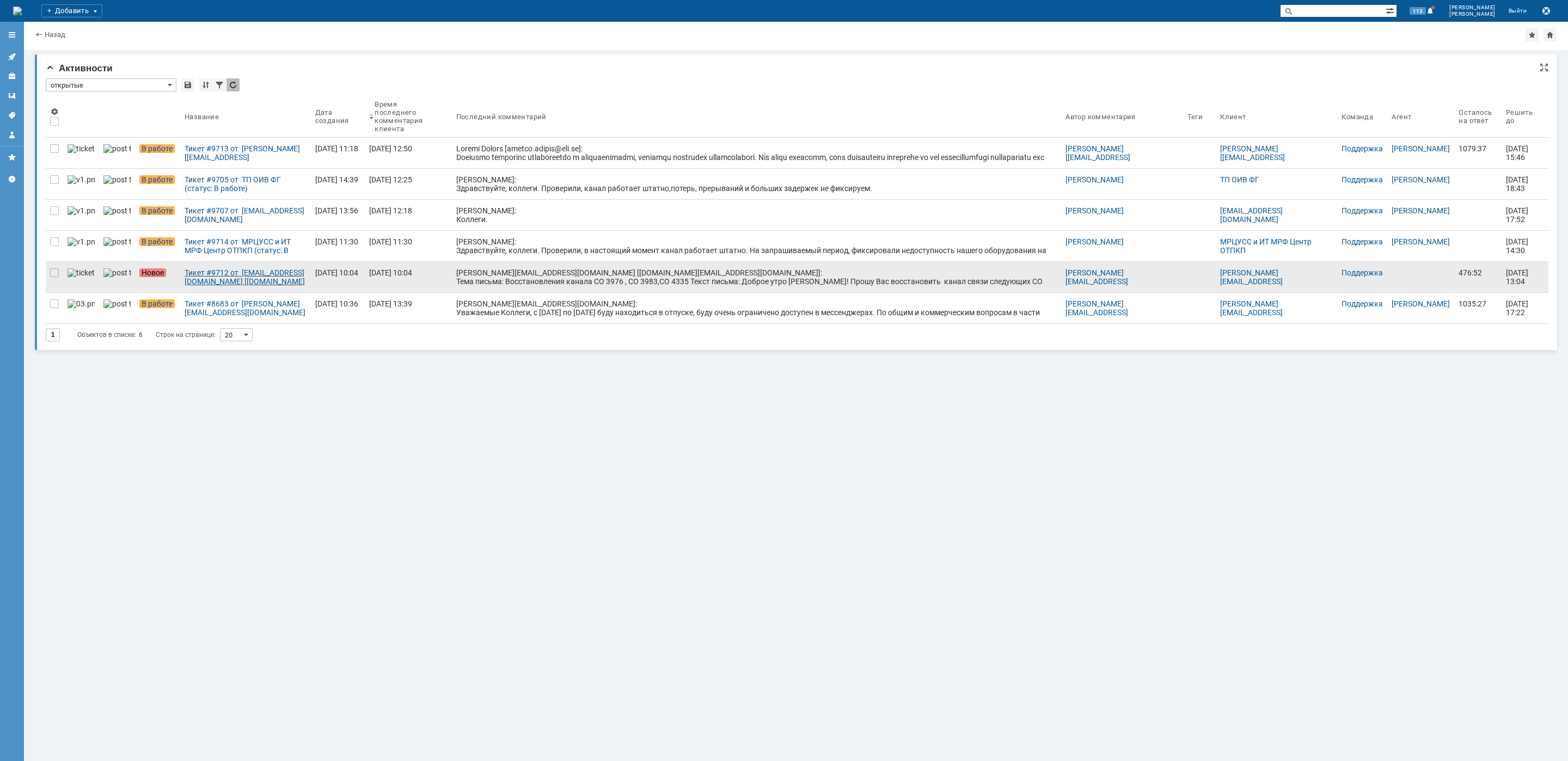
click at [211, 270] on div "Тикет #9712 от [EMAIL_ADDRESS][DOMAIN_NAME] [[DOMAIN_NAME][EMAIL_ADDRESS][DOMAI…" at bounding box center [246, 277] width 122 height 18
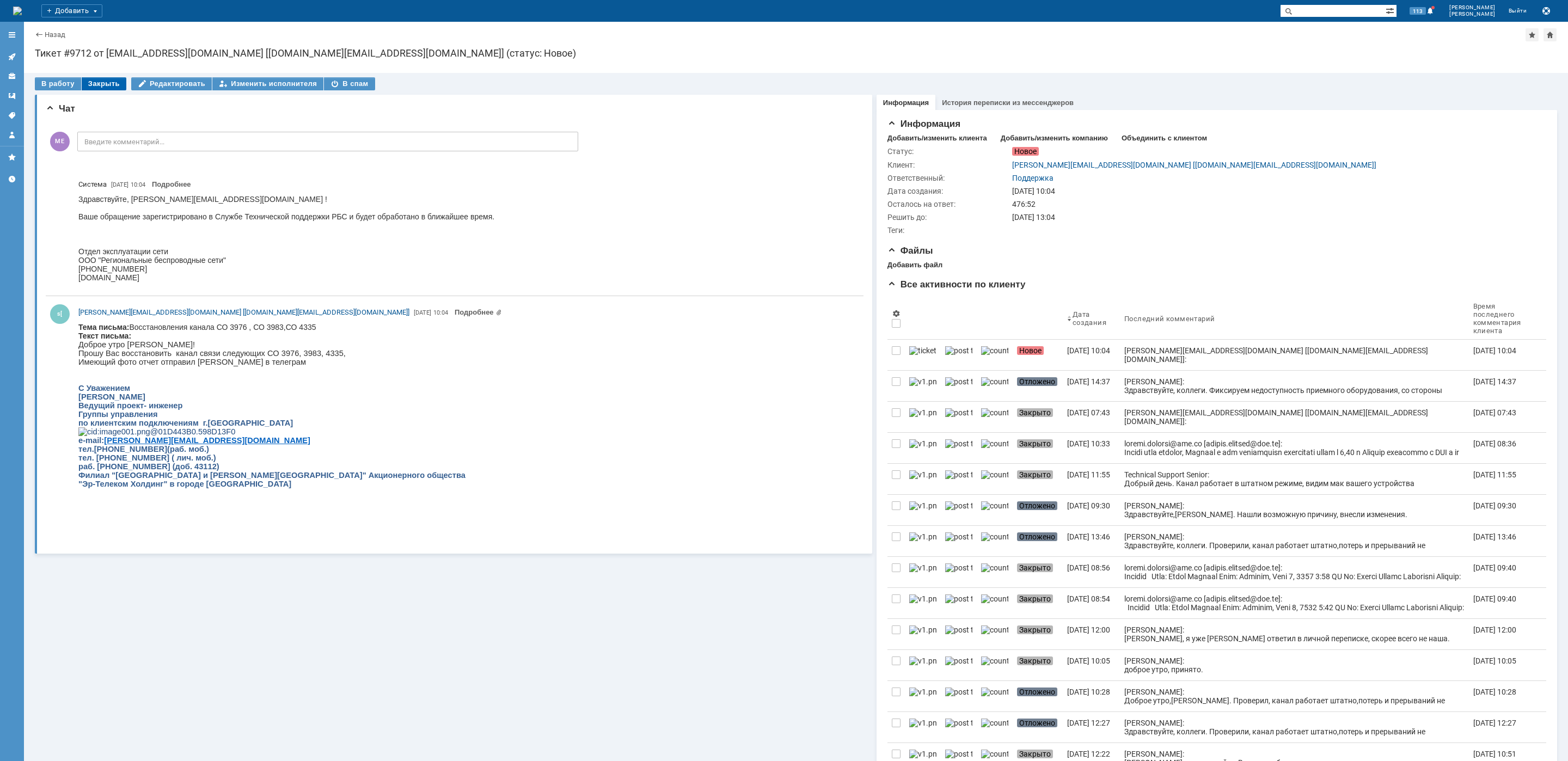
click at [92, 82] on div "Закрыть" at bounding box center [104, 84] width 45 height 13
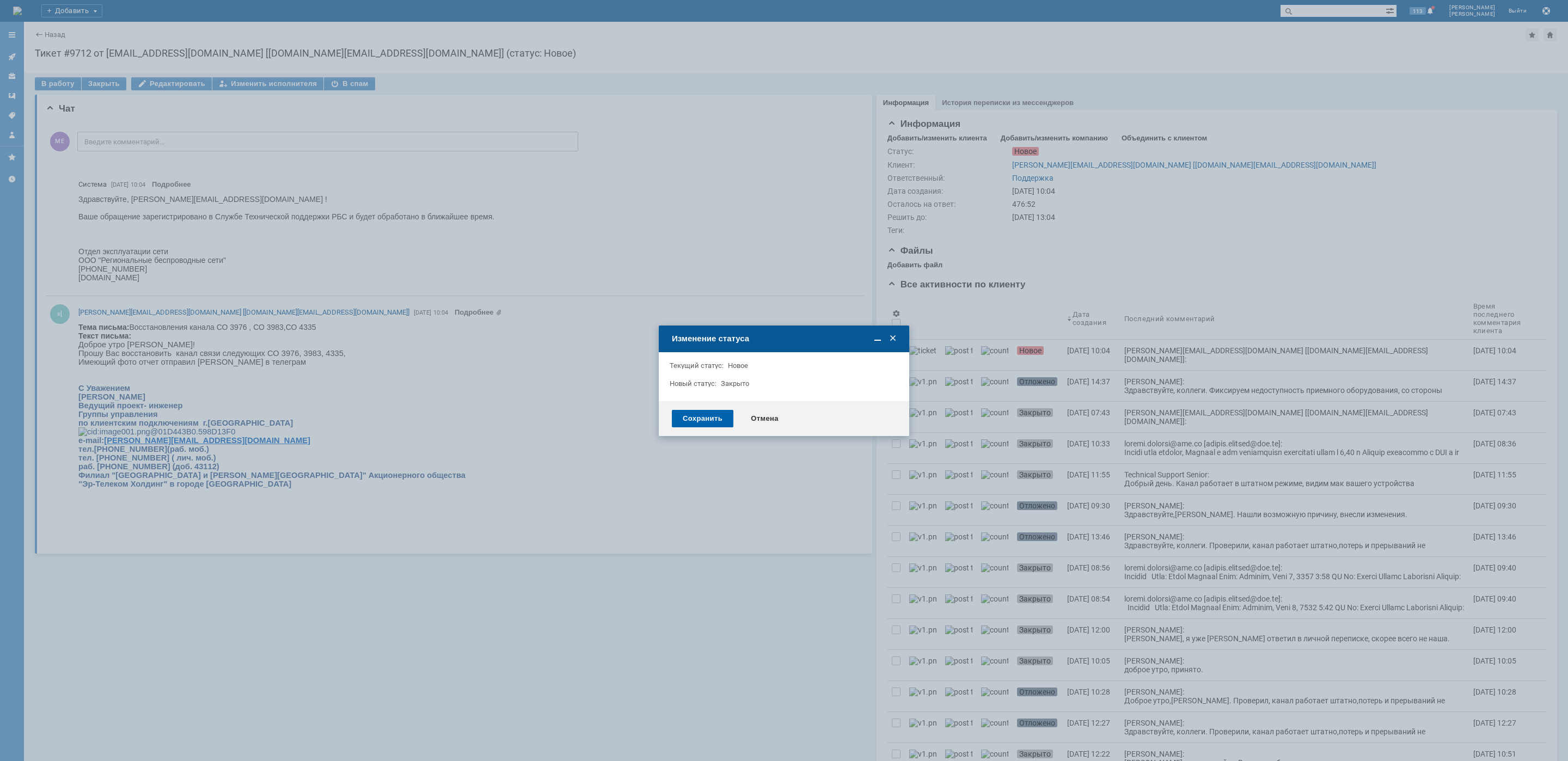
click at [696, 414] on div "Сохранить" at bounding box center [702, 419] width 62 height 18
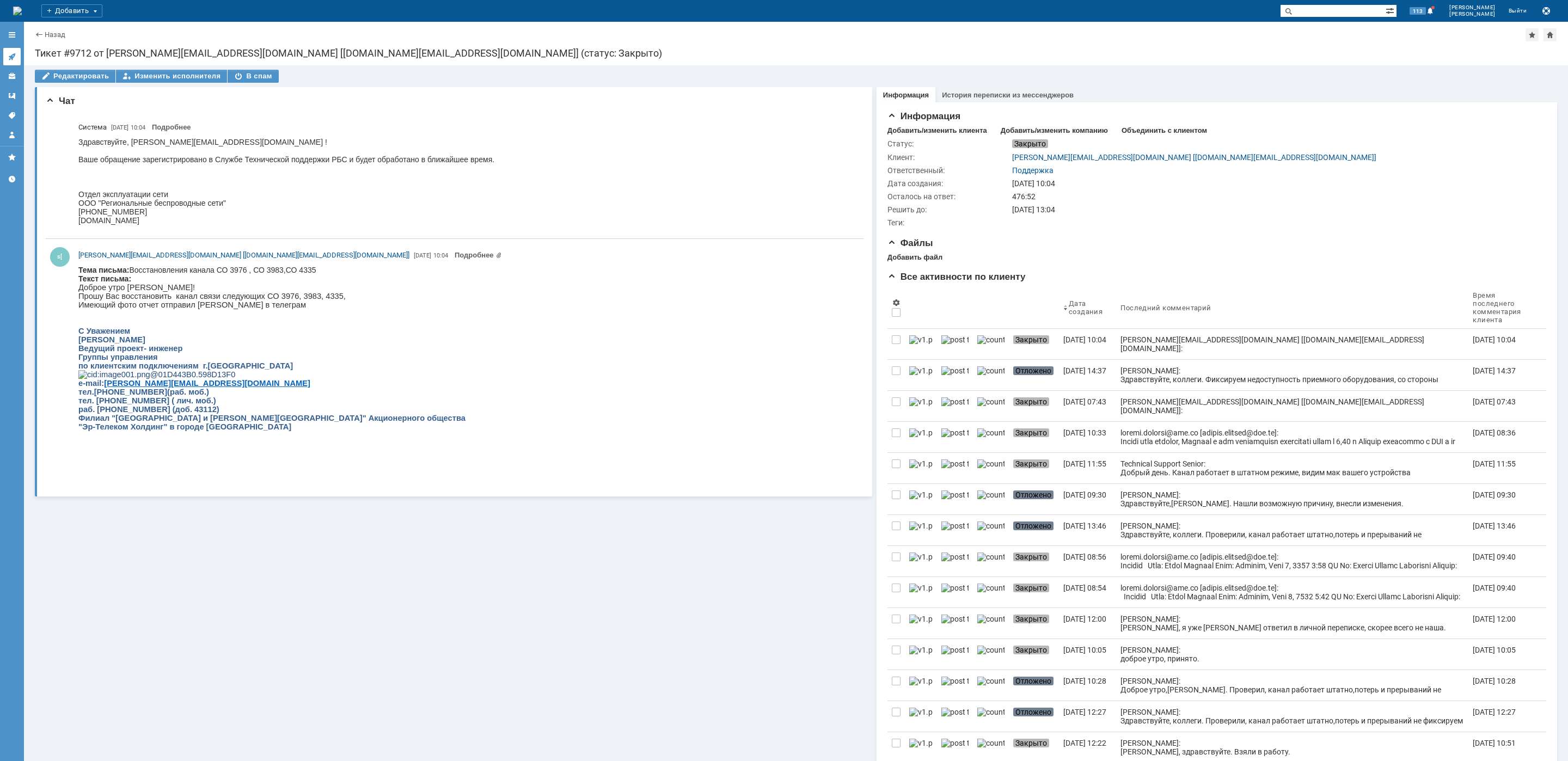
click at [17, 55] on link at bounding box center [12, 57] width 18 height 18
